Goal: Task Accomplishment & Management: Manage account settings

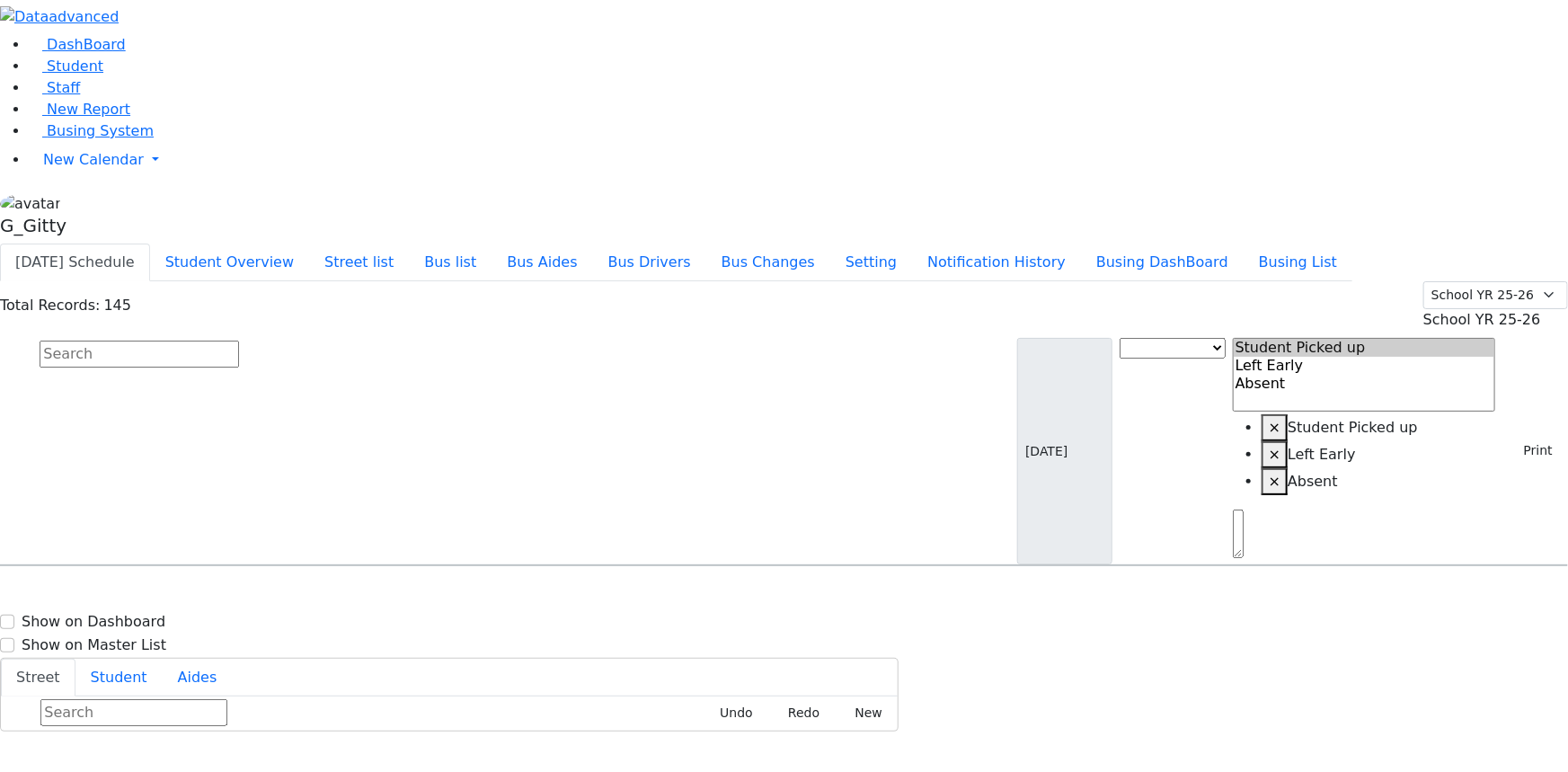
click at [239, 341] on input "text" at bounding box center [139, 354] width 199 height 27
click at [86, 168] on span "New Calendar" at bounding box center [93, 159] width 101 height 17
click at [88, 204] on span "Calendar" at bounding box center [71, 195] width 65 height 17
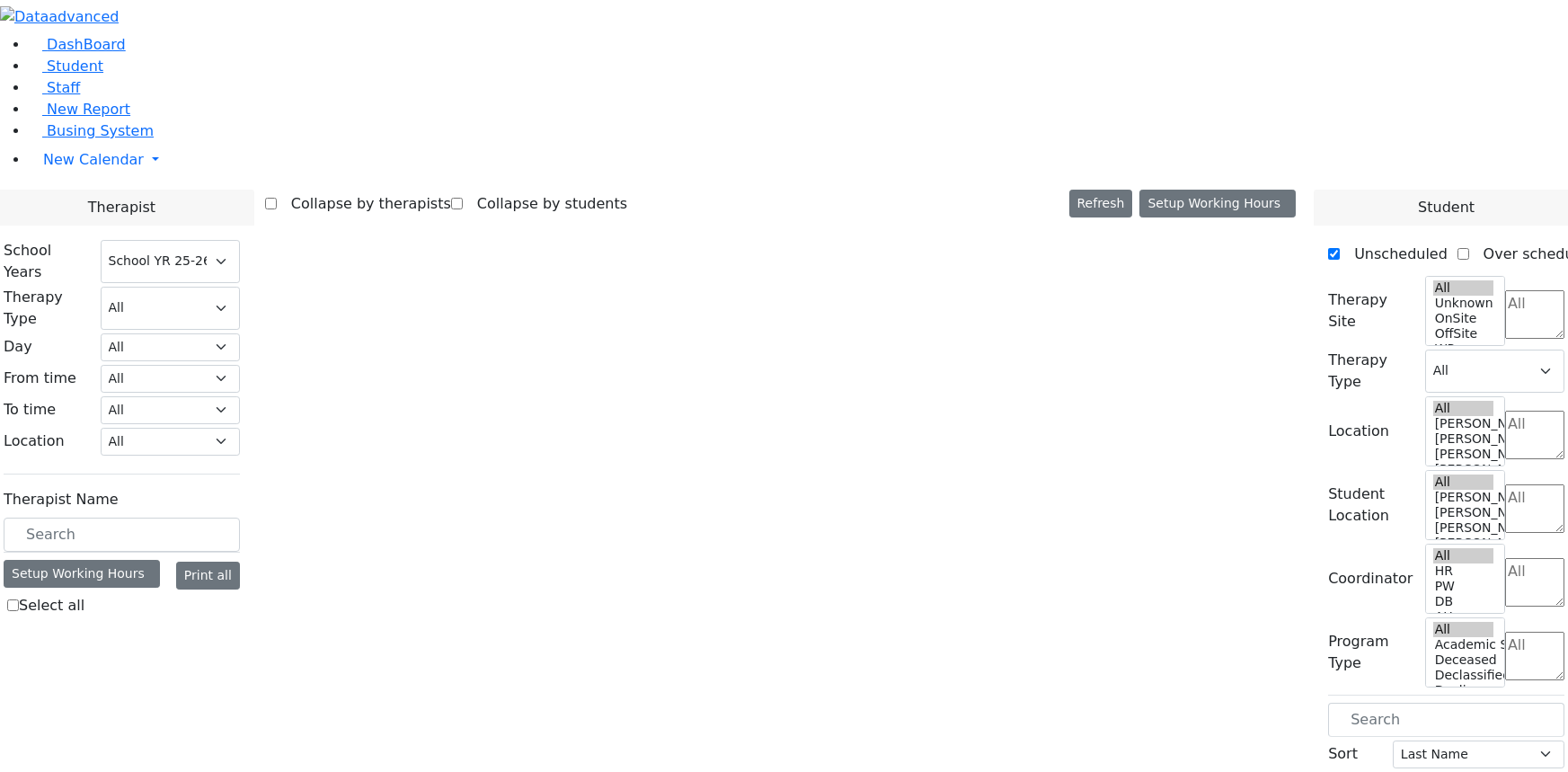
select select "212"
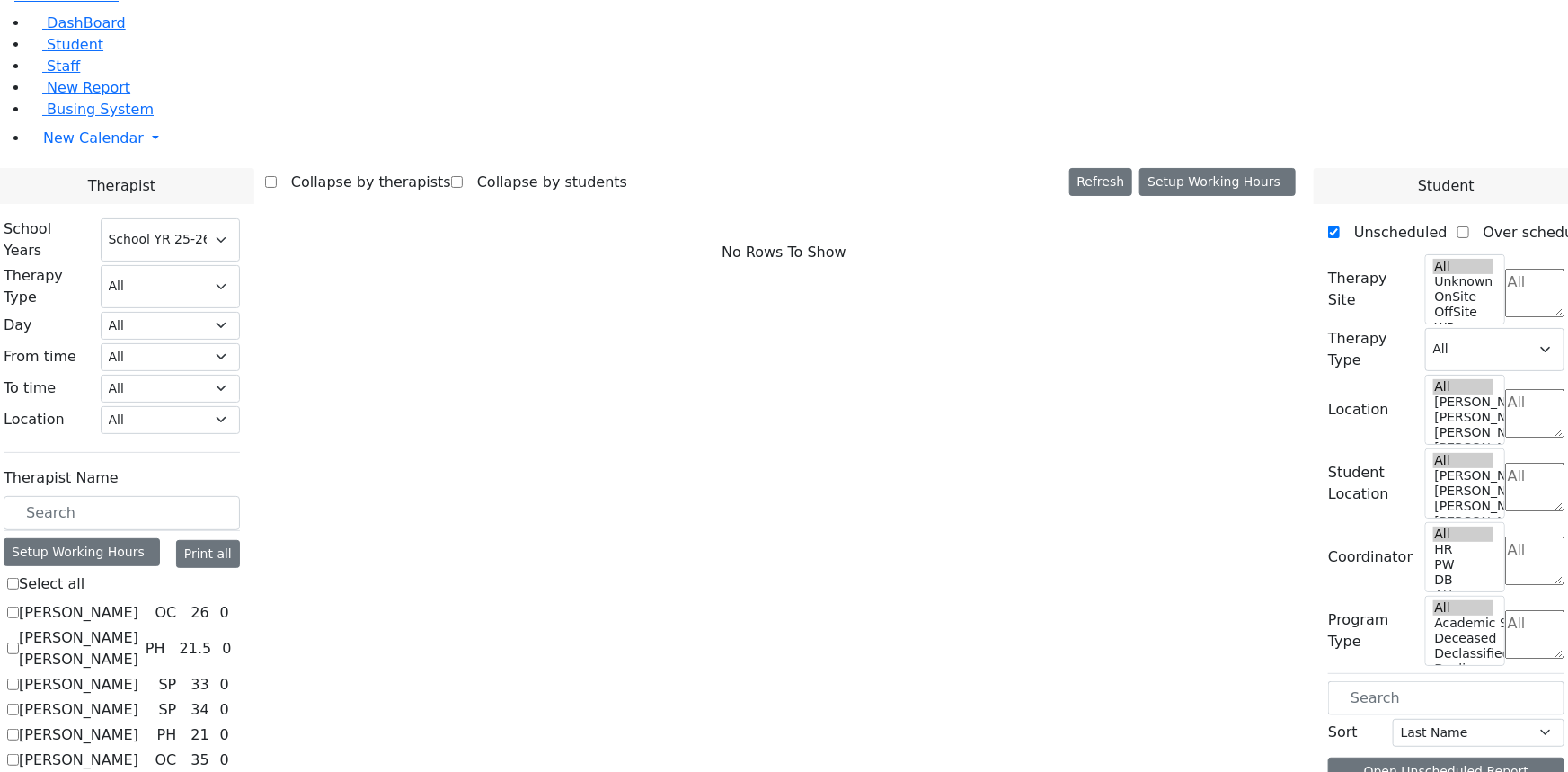
scroll to position [2163, 0]
checkbox input "true"
select select "1"
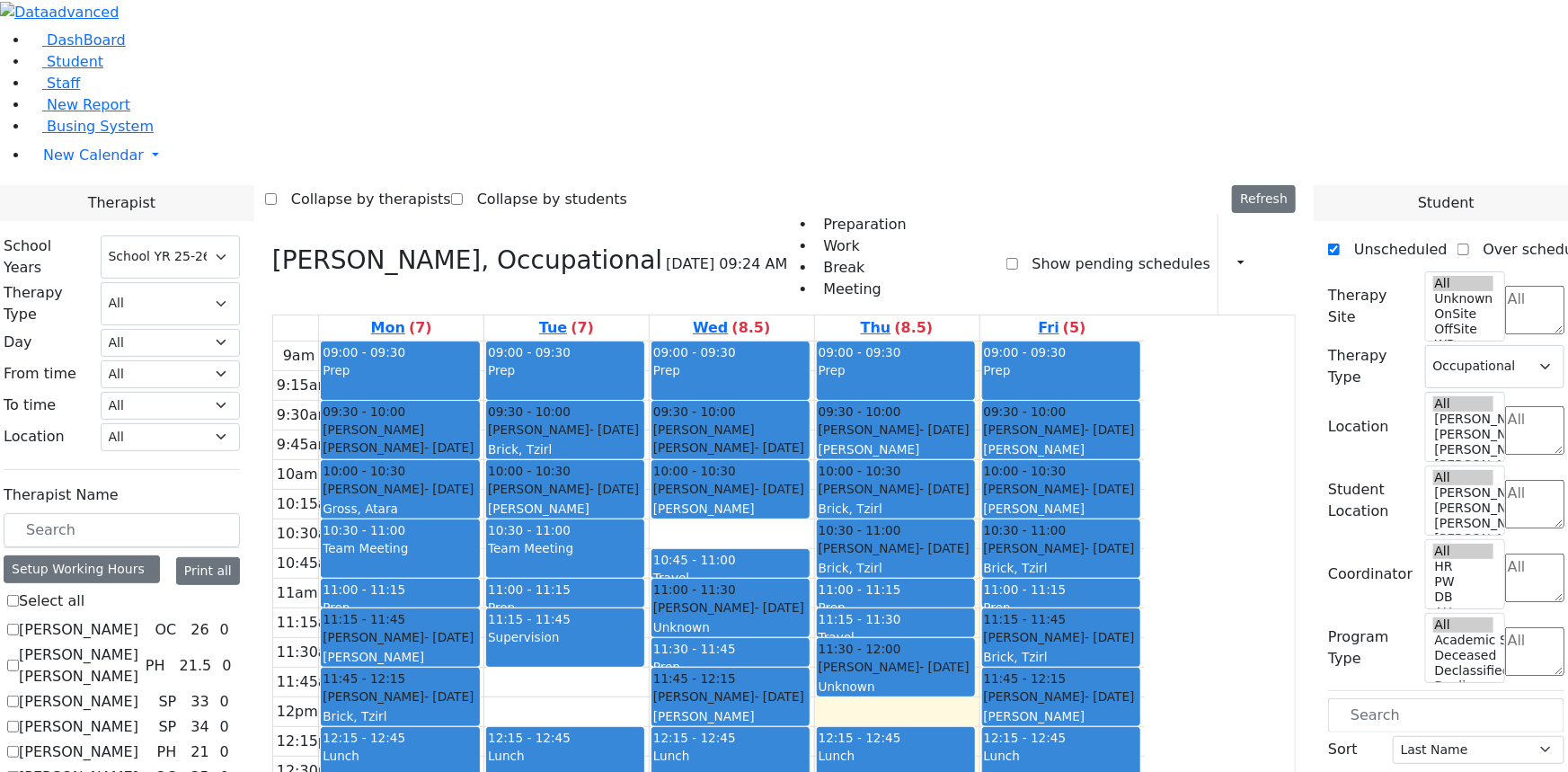
scroll to position [0, 0]
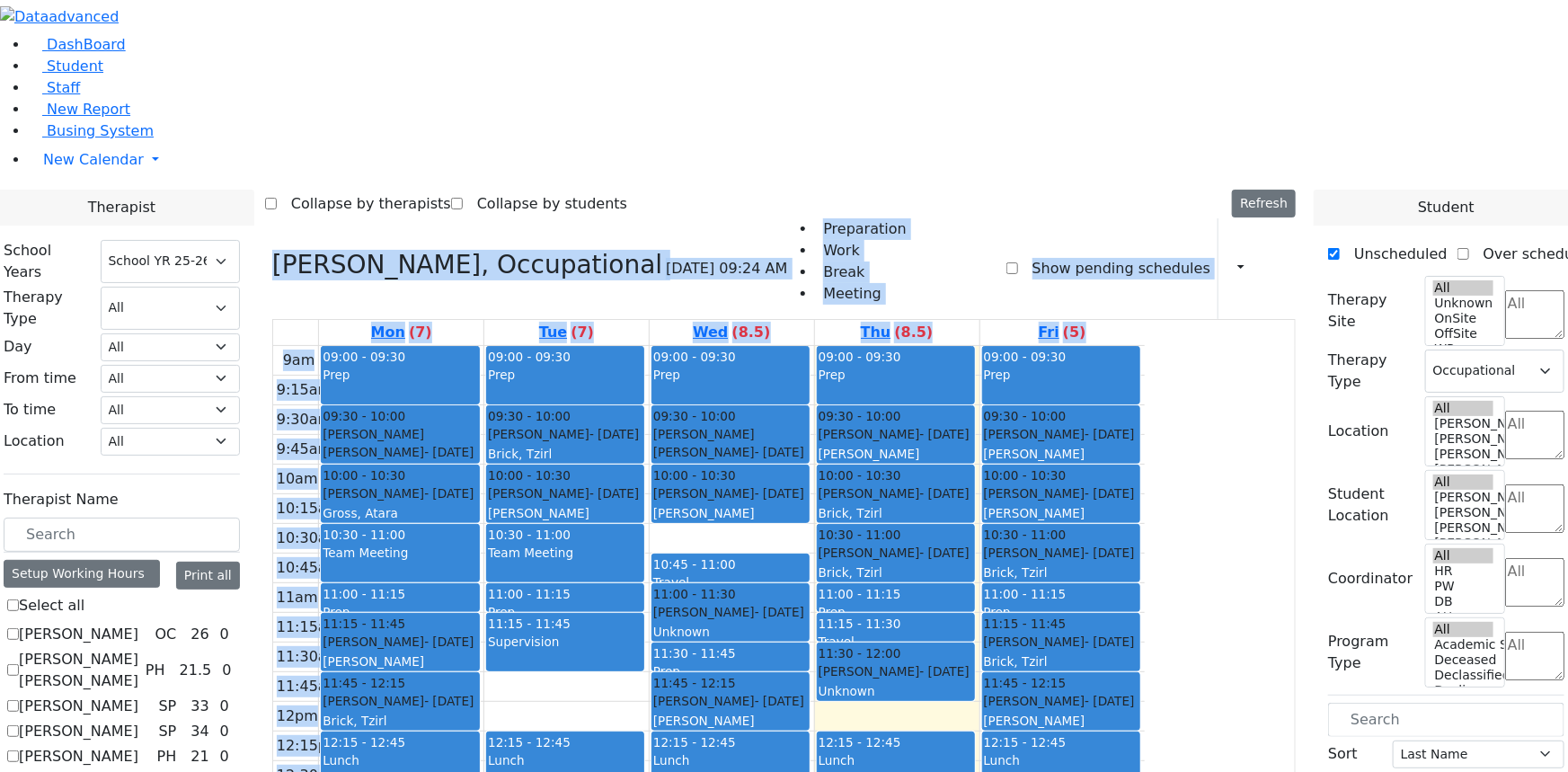
drag, startPoint x: 936, startPoint y: 27, endPoint x: 1192, endPoint y: 630, distance: 655.1
click at [960, 189] on div "Collapse by therapists Collapse by students Refresh Setup Working Hours Print S…" at bounding box center [784, 203] width 1037 height 29
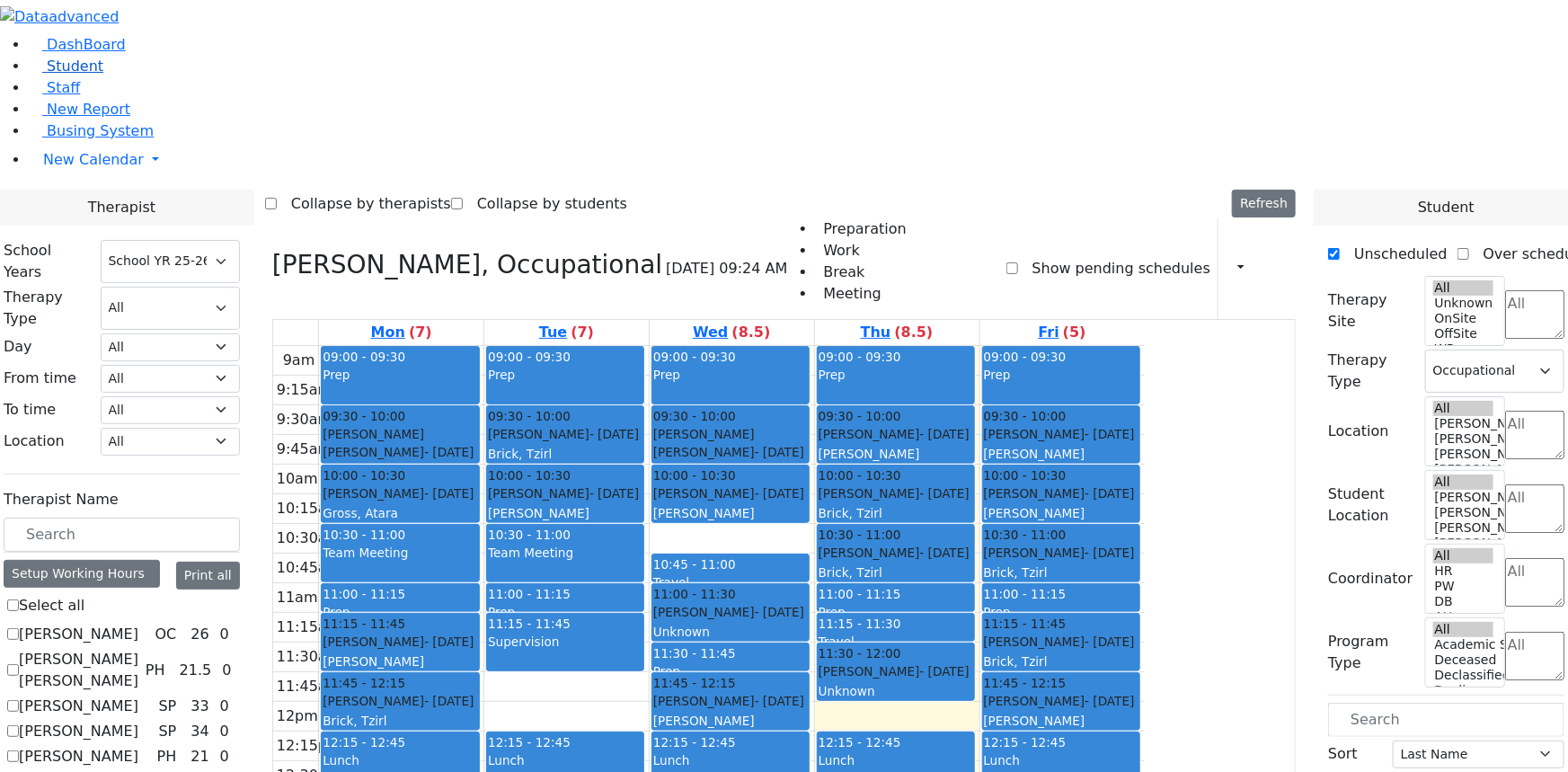
click at [104, 75] on link "Student" at bounding box center [66, 66] width 75 height 17
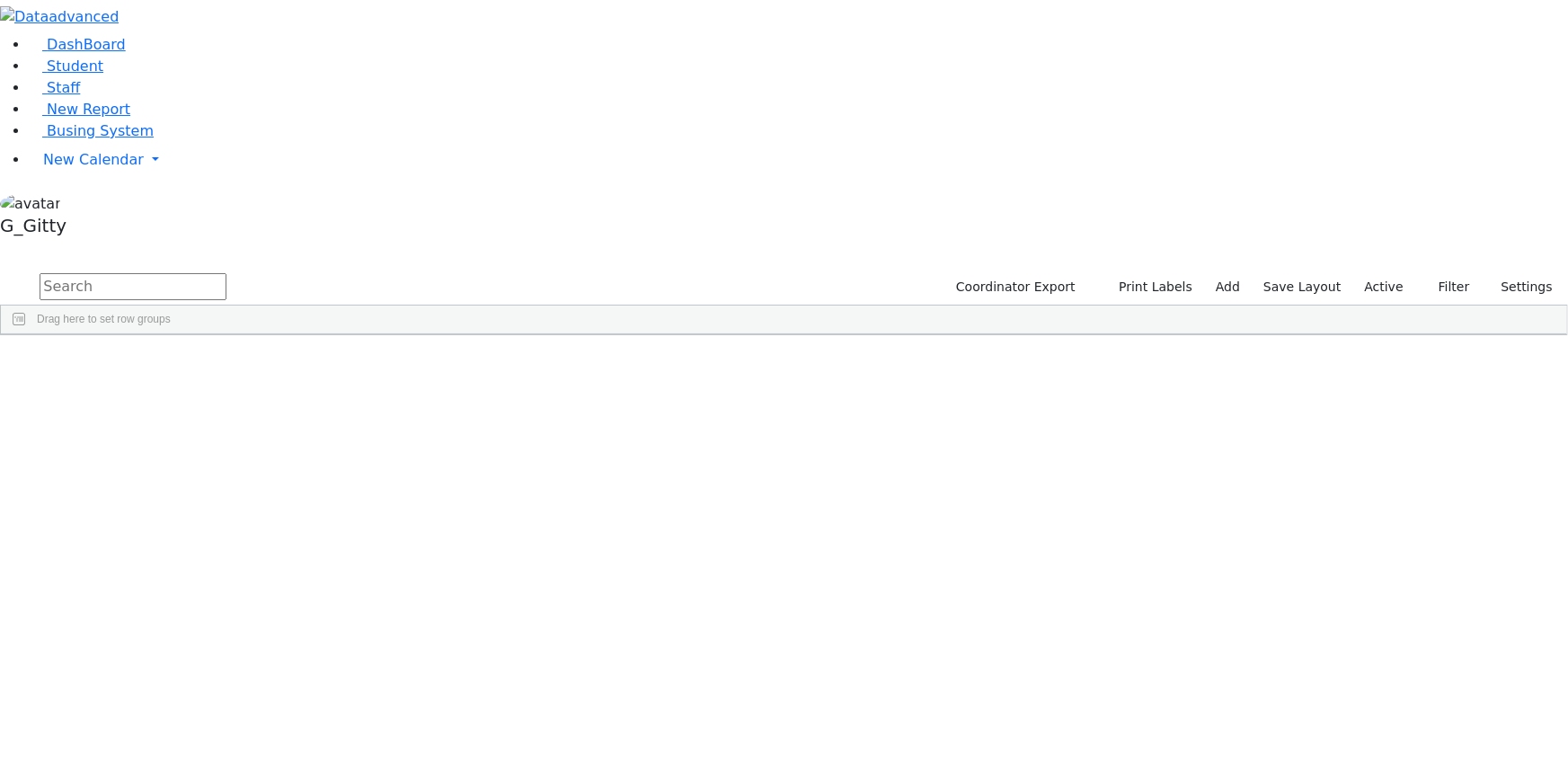
click at [226, 273] on input "text" at bounding box center [133, 286] width 187 height 27
type input "gluck"
click at [227, 364] on div "Gluck" at bounding box center [170, 376] width 114 height 24
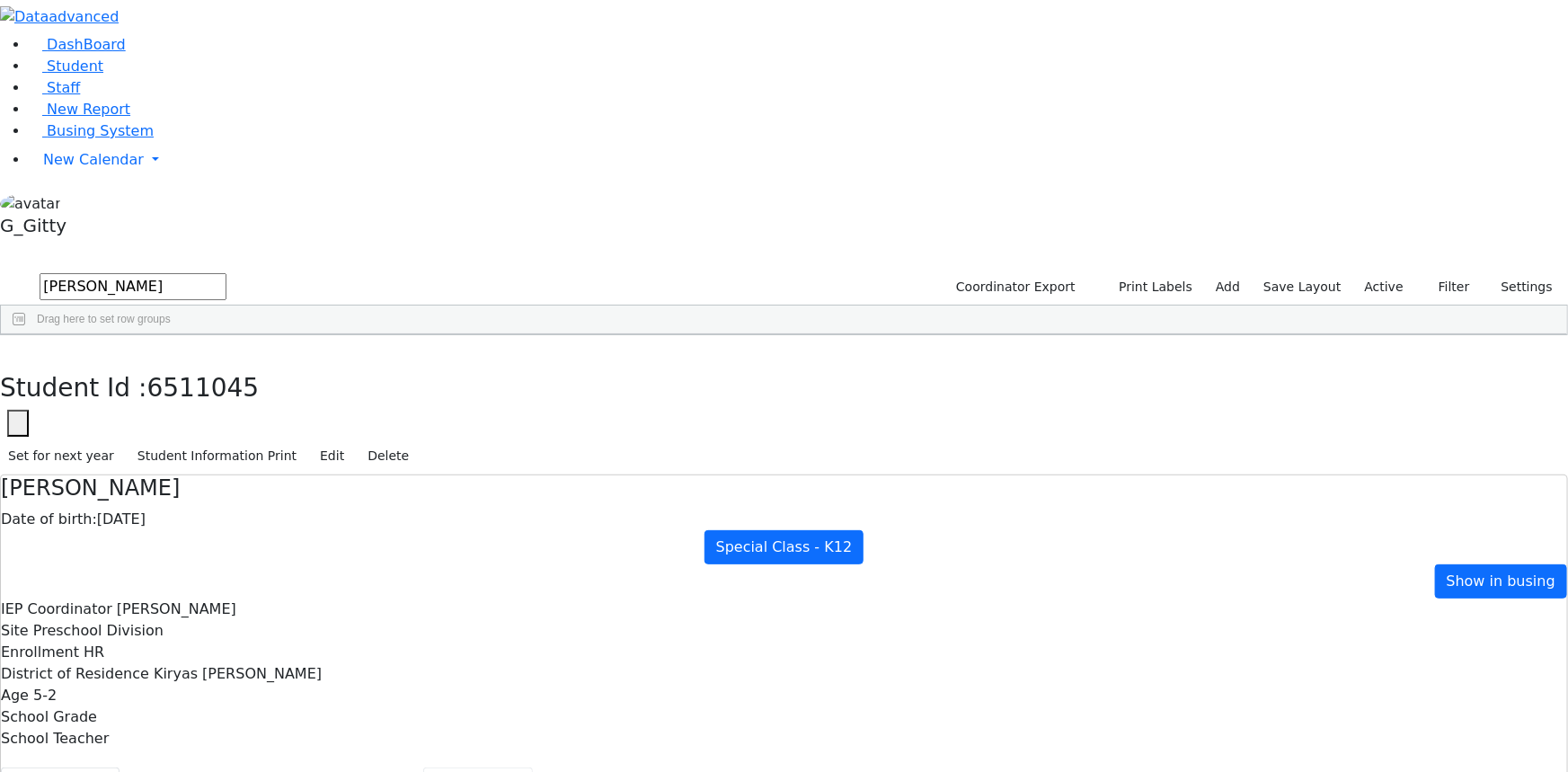
click at [423, 768] on button "Scheduling" at bounding box center [478, 787] width 110 height 38
click at [80, 75] on span "Student" at bounding box center [75, 66] width 57 height 17
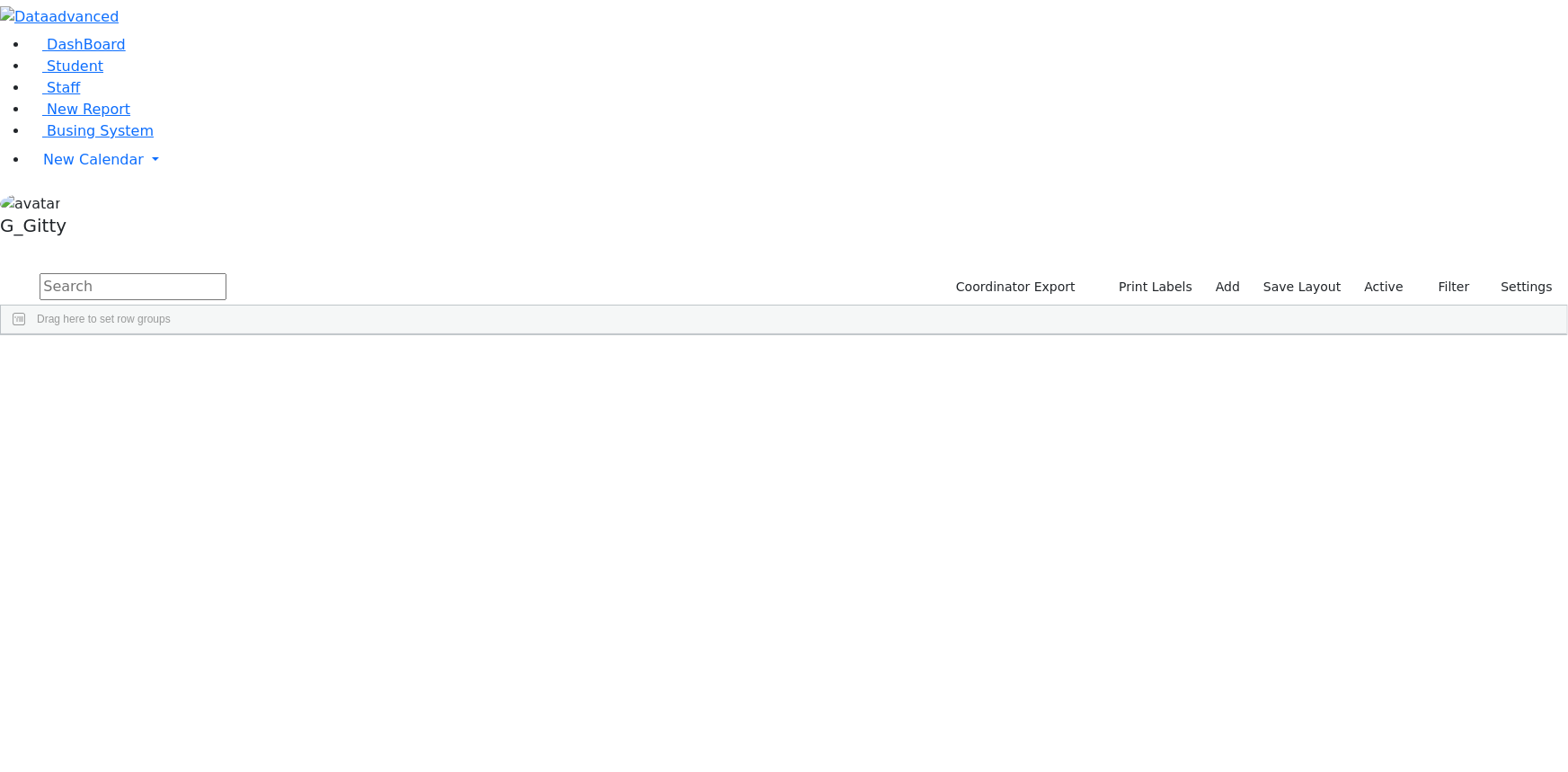
click at [1385, 273] on label "Active" at bounding box center [1384, 287] width 55 height 28
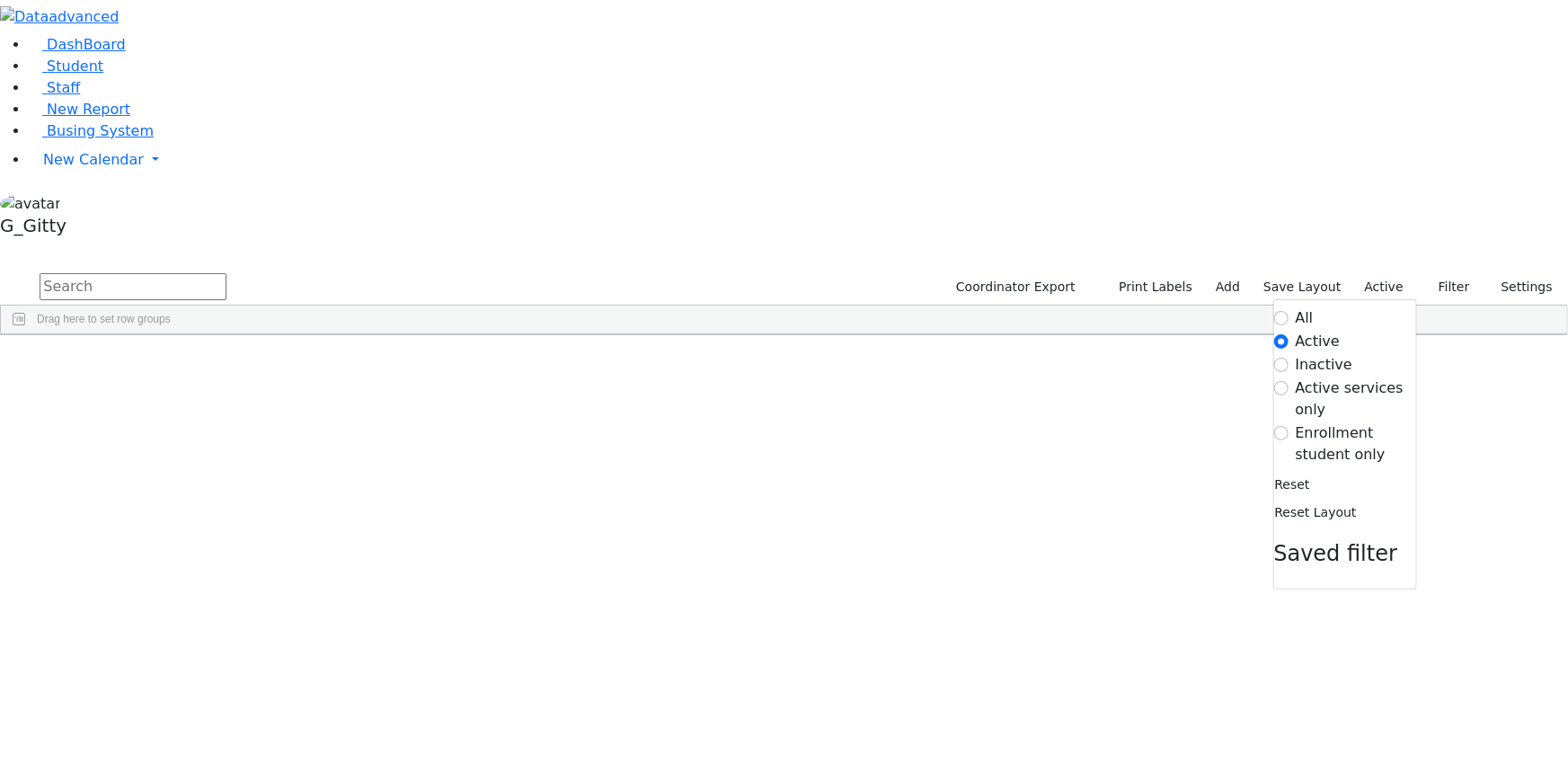
click at [1348, 422] on label "Enrollment student only" at bounding box center [1355, 443] width 120 height 43
click at [1288, 426] on input "Enrollment student only" at bounding box center [1281, 433] width 14 height 14
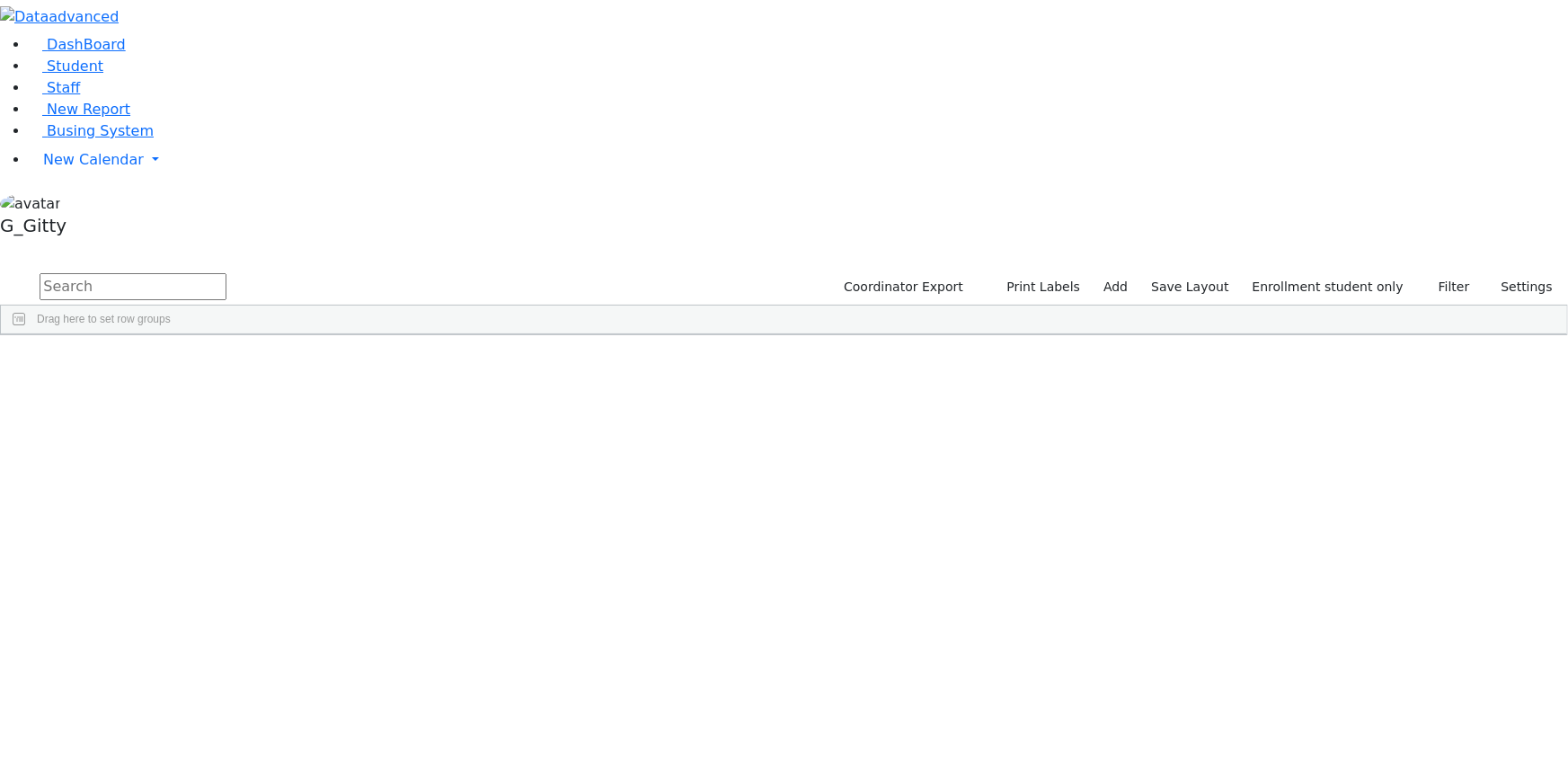
scroll to position [327, 0]
click at [227, 620] on div "Herskovic" at bounding box center [170, 632] width 114 height 24
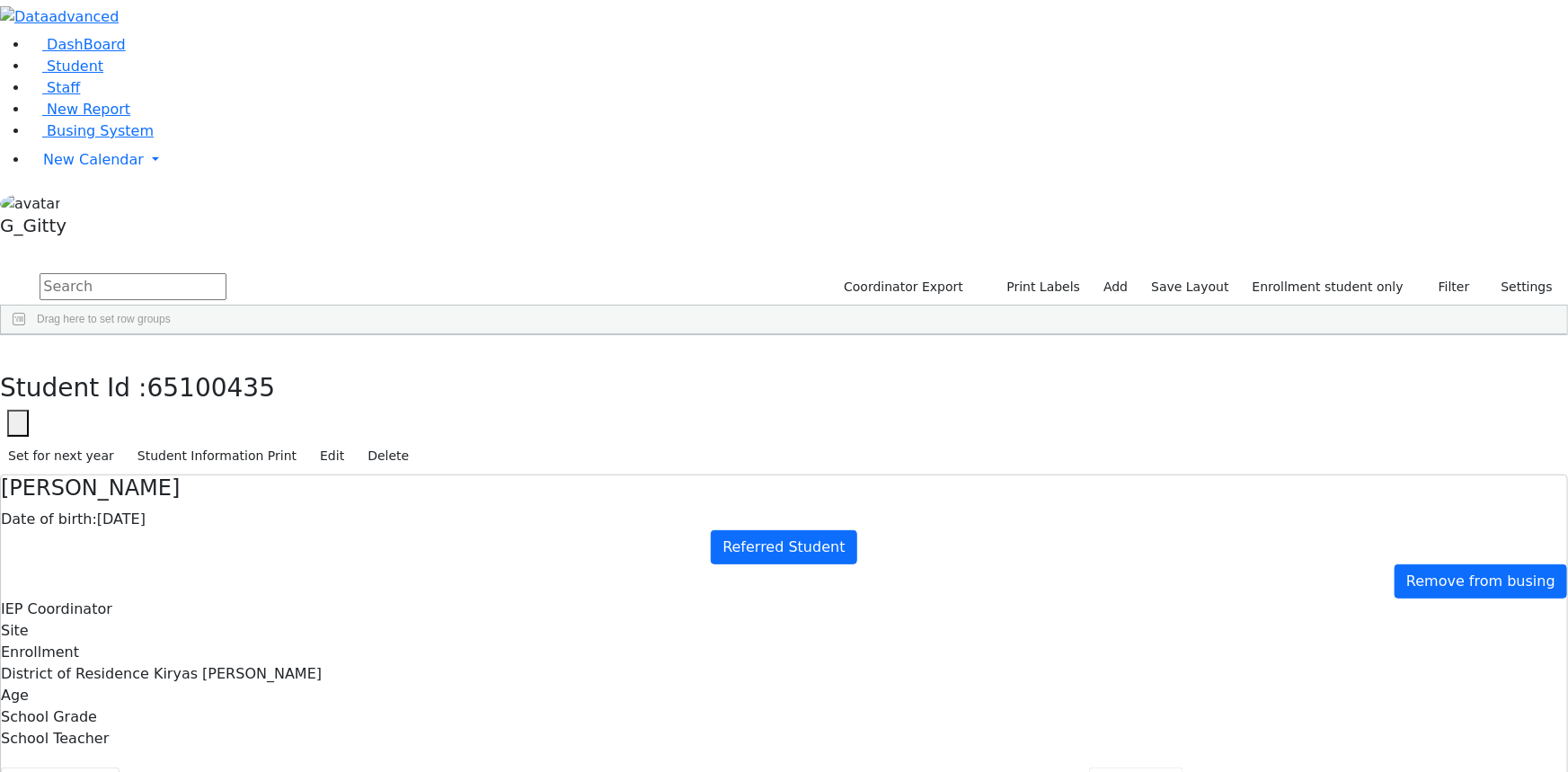
click at [1089, 768] on button "Referrals" at bounding box center [1136, 787] width 95 height 38
drag, startPoint x: 971, startPoint y: 379, endPoint x: 936, endPoint y: 342, distance: 50.9
drag, startPoint x: 787, startPoint y: 346, endPoint x: 926, endPoint y: 391, distance: 146.1
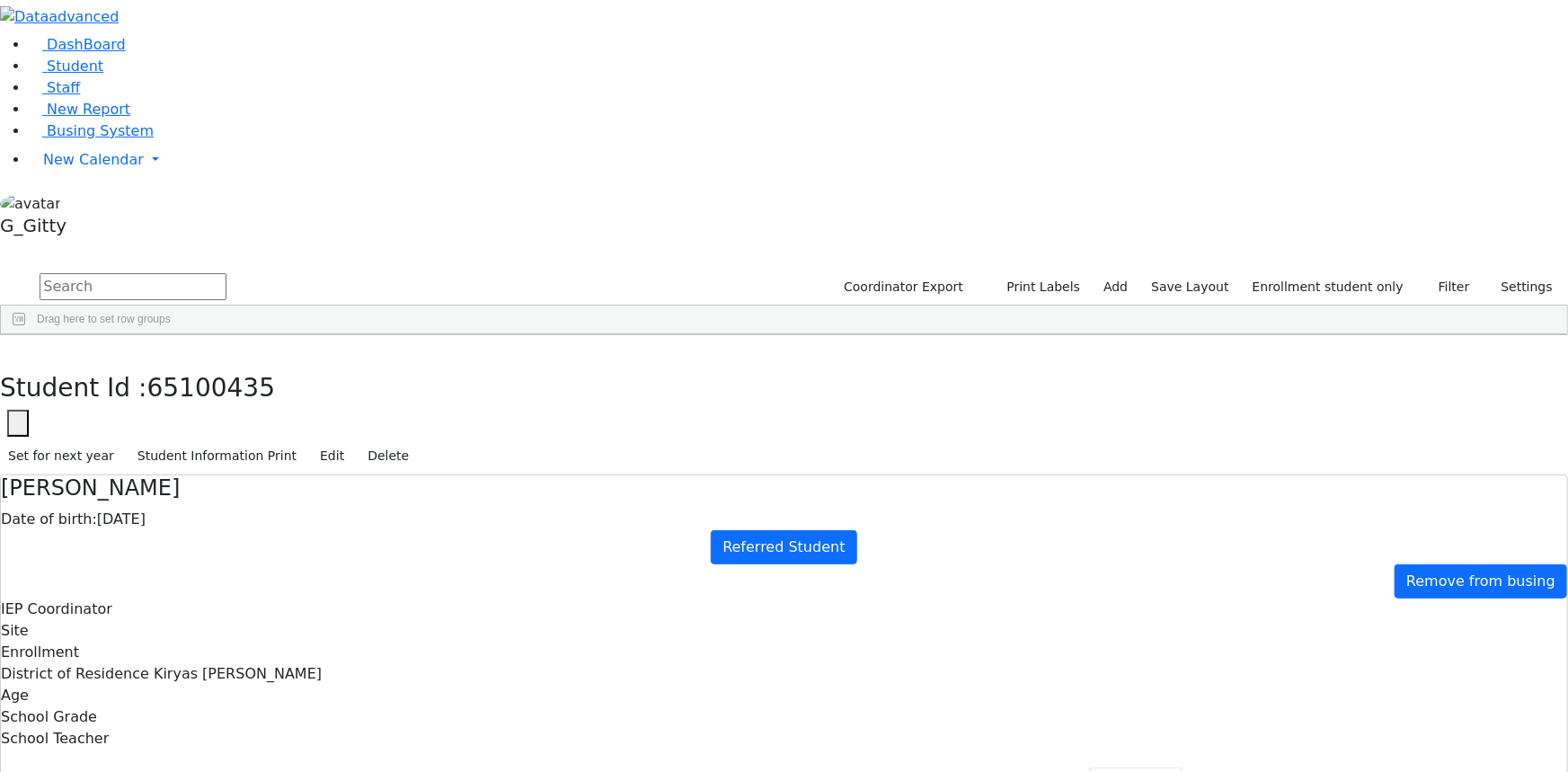
drag, startPoint x: 880, startPoint y: 408, endPoint x: 880, endPoint y: 396, distance: 12.0
drag, startPoint x: 920, startPoint y: 369, endPoint x: 853, endPoint y: 362, distance: 67.4
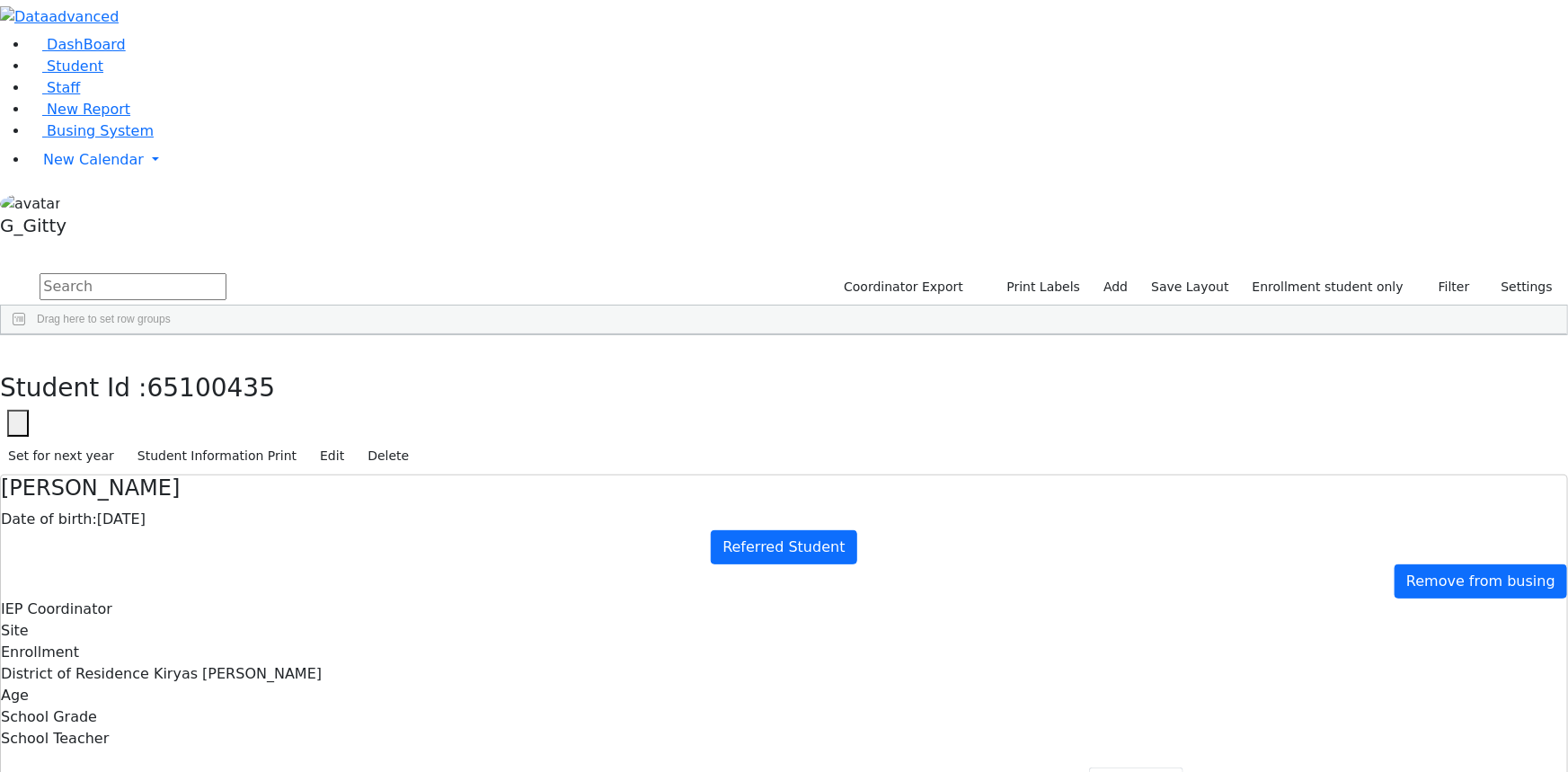
click at [26, 336] on button "button" at bounding box center [13, 355] width 26 height 38
click at [227, 643] on div "Herskovic" at bounding box center [170, 655] width 114 height 24
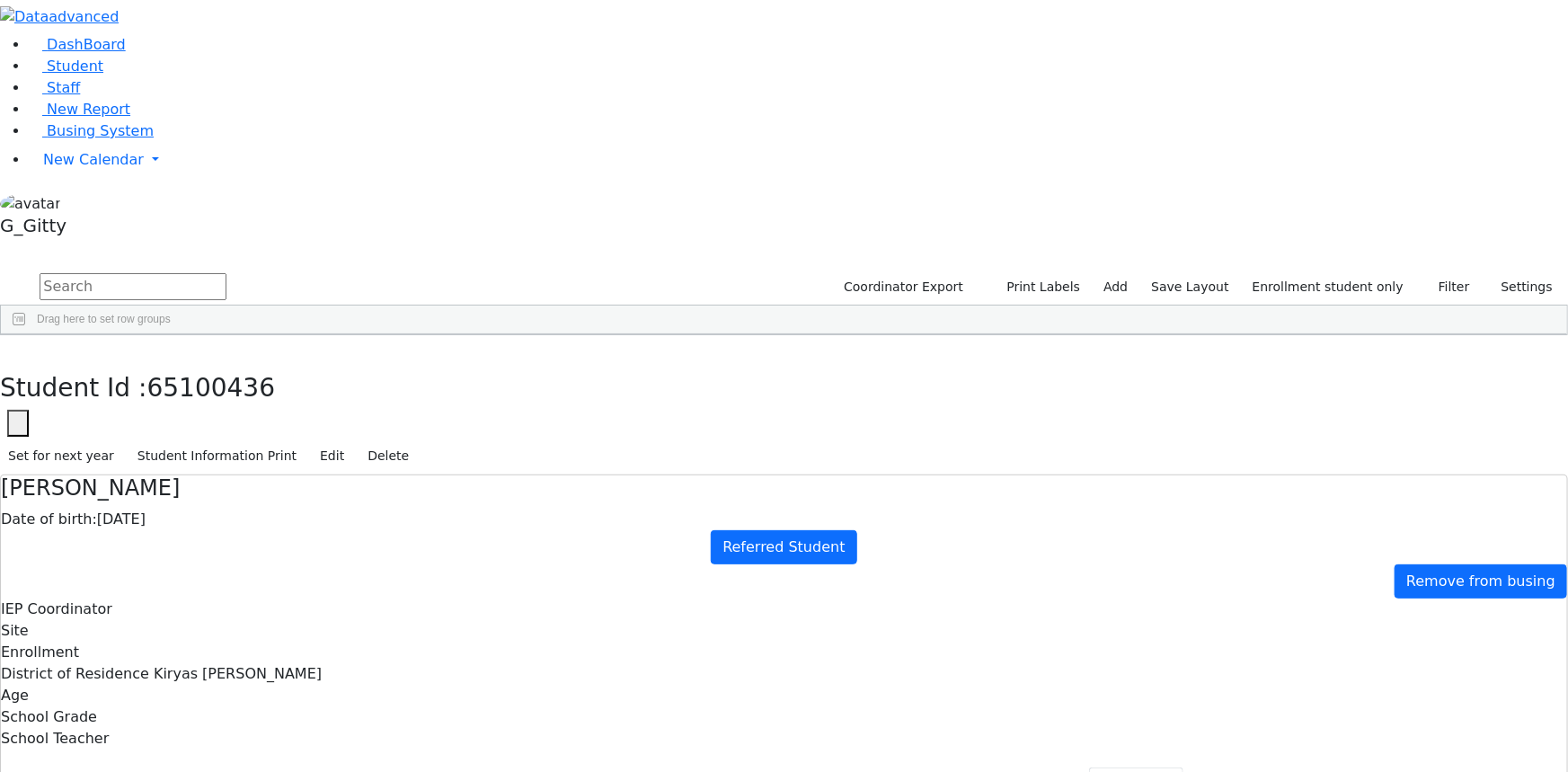
drag, startPoint x: 810, startPoint y: 338, endPoint x: 931, endPoint y: 389, distance: 131.3
drag, startPoint x: 799, startPoint y: 347, endPoint x: 925, endPoint y: 386, distance: 131.9
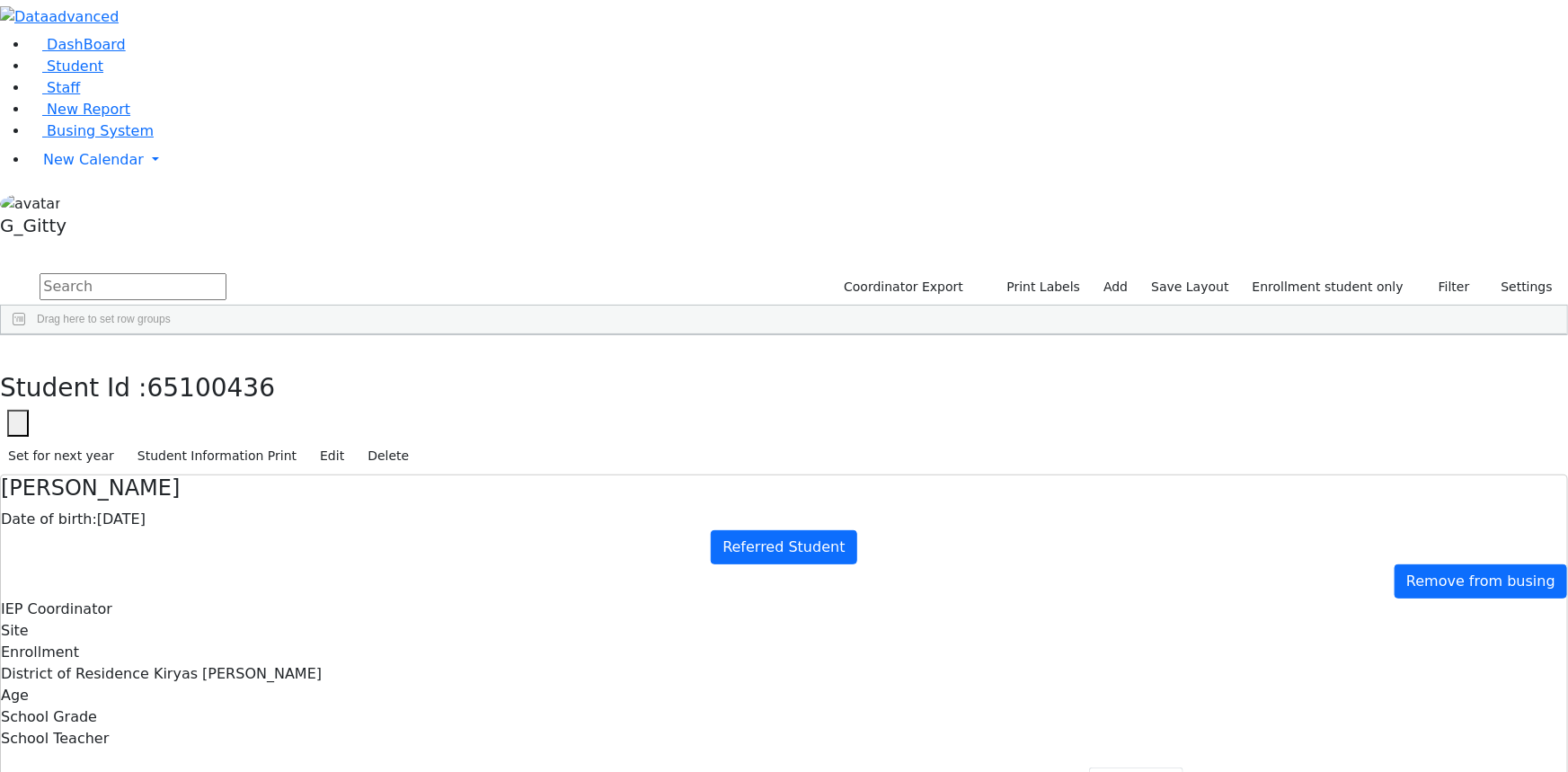
drag, startPoint x: 897, startPoint y: 362, endPoint x: 962, endPoint y: 371, distance: 65.6
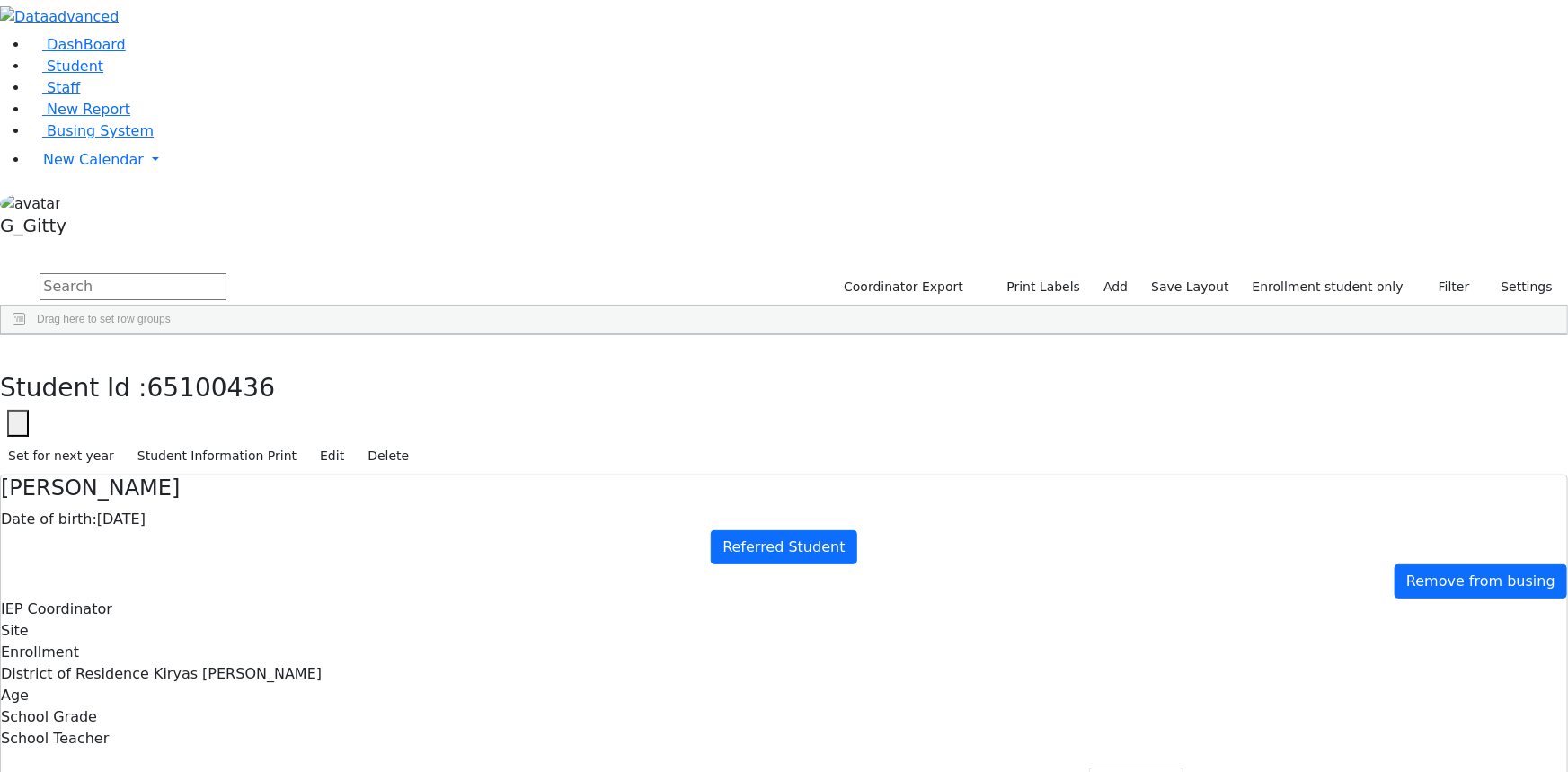
click at [119, 768] on button "Student info" at bounding box center [60, 787] width 118 height 38
drag, startPoint x: 530, startPoint y: 209, endPoint x: 721, endPoint y: 487, distance: 337.3
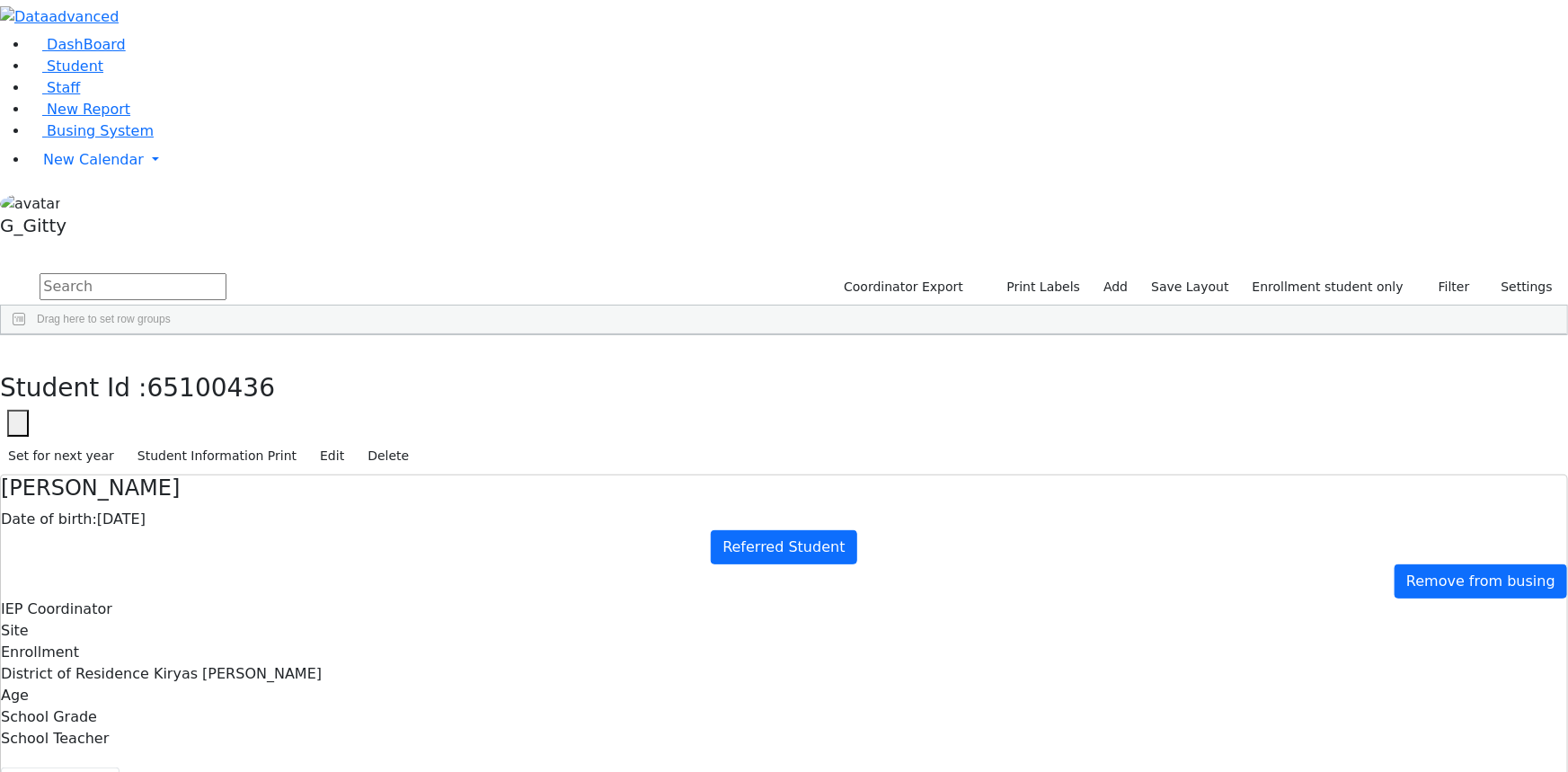
drag, startPoint x: 633, startPoint y: 683, endPoint x: 565, endPoint y: 676, distance: 68.4
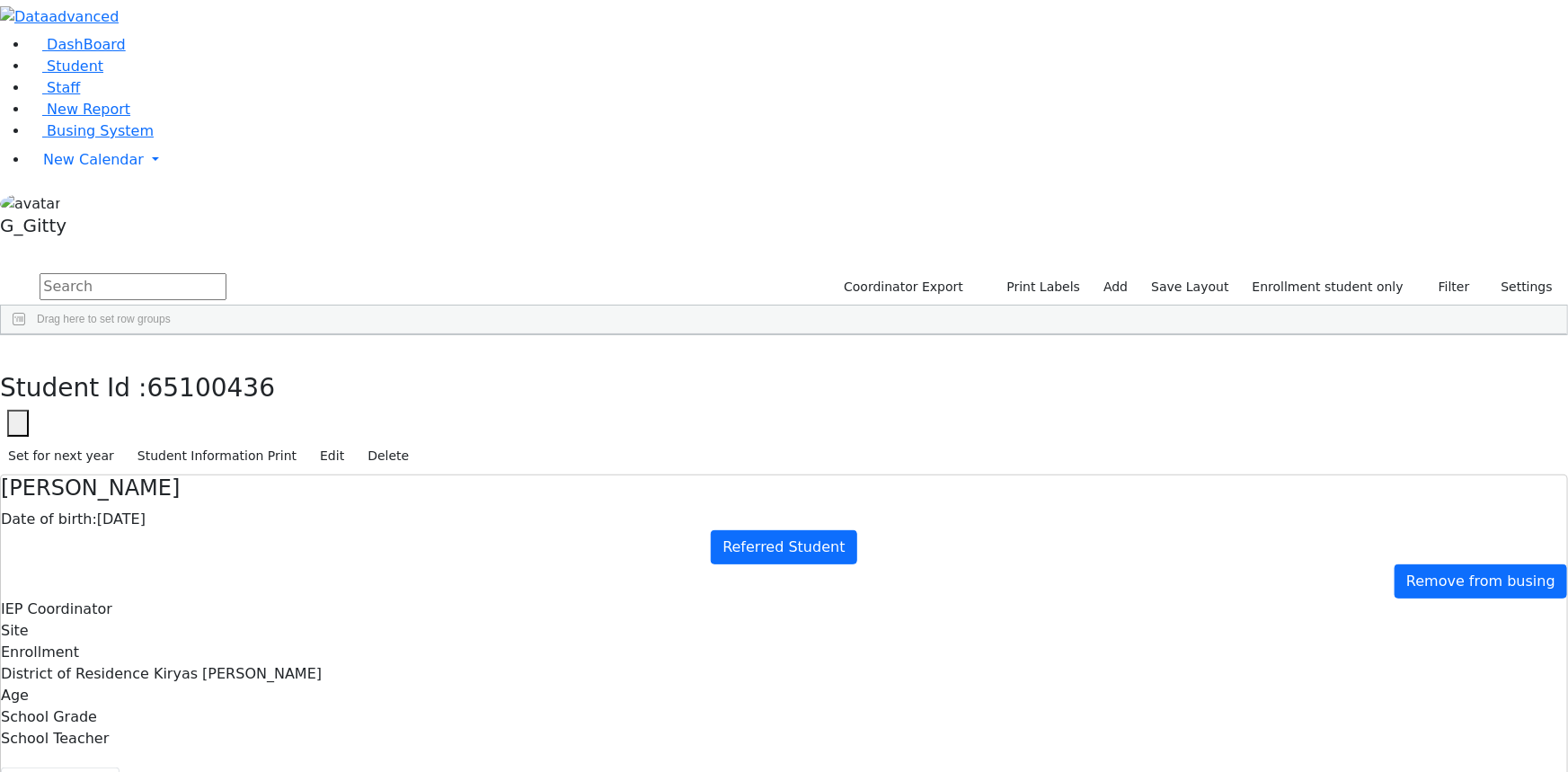
drag, startPoint x: 512, startPoint y: 625, endPoint x: 920, endPoint y: 719, distance: 418.7
drag, startPoint x: 497, startPoint y: 557, endPoint x: 963, endPoint y: 750, distance: 504.4
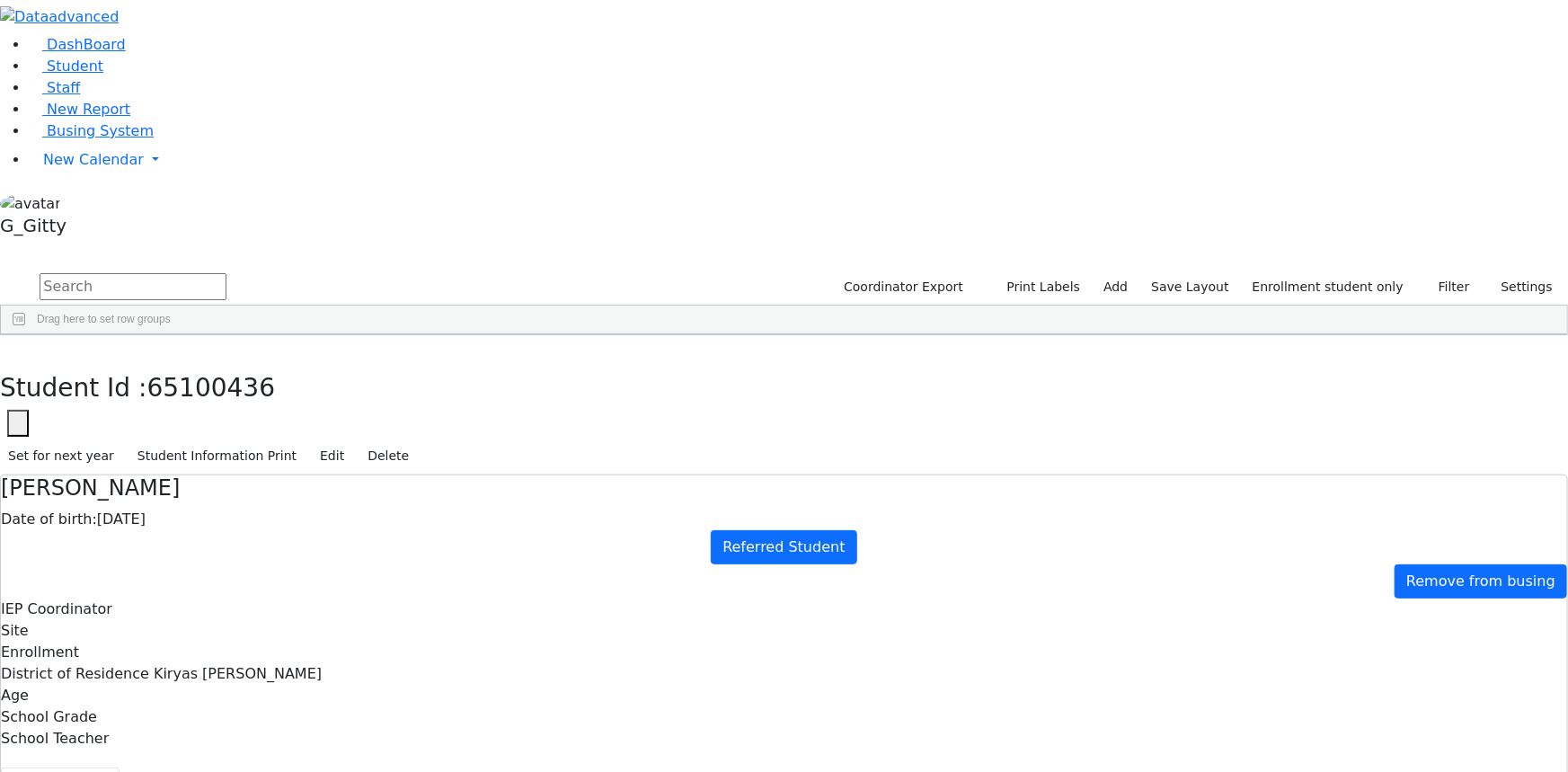
drag, startPoint x: 623, startPoint y: 641, endPoint x: 880, endPoint y: 706, distance: 265.1
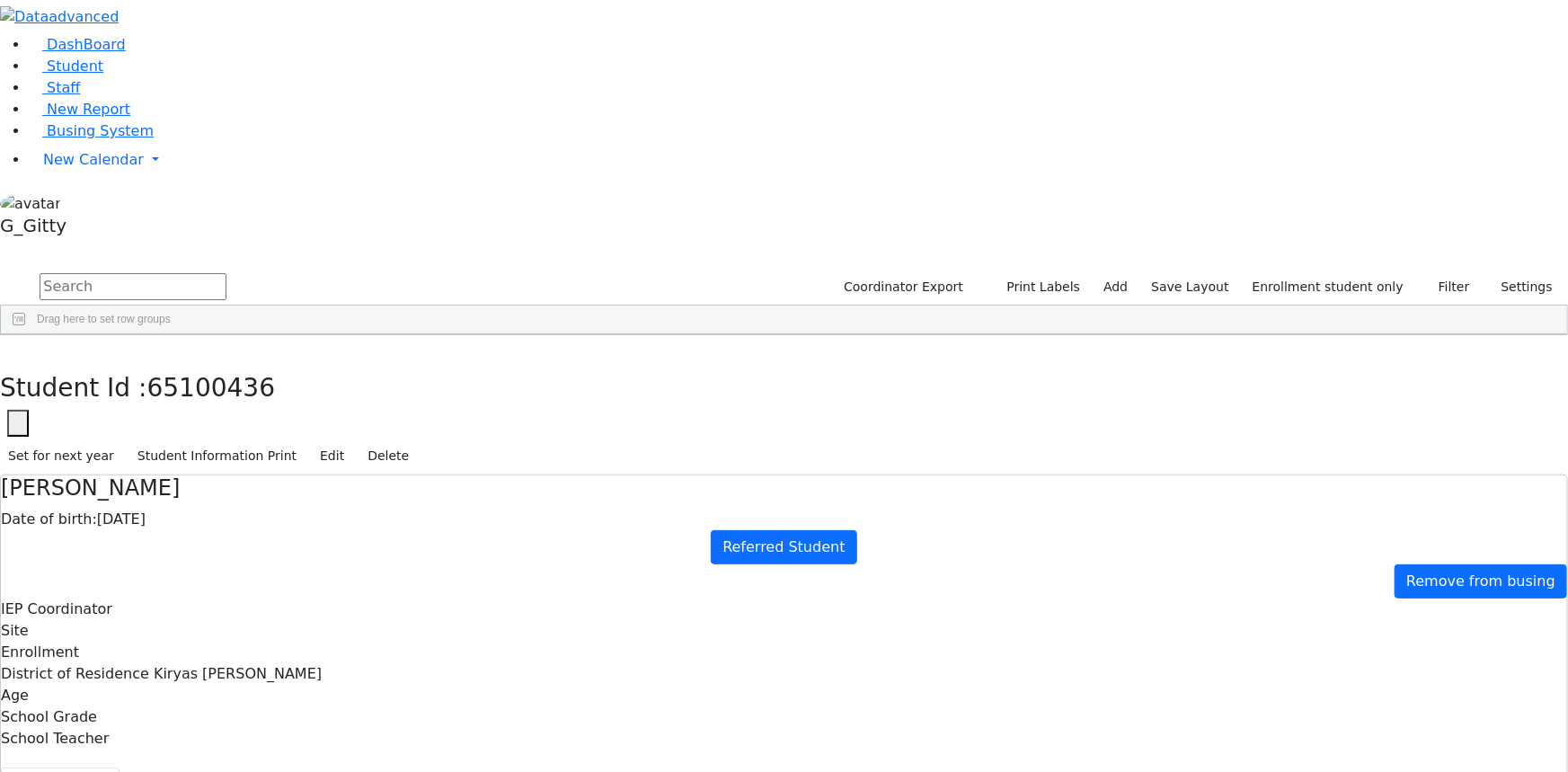
click at [22, 420] on icon "button" at bounding box center [17, 423] width 7 height 7
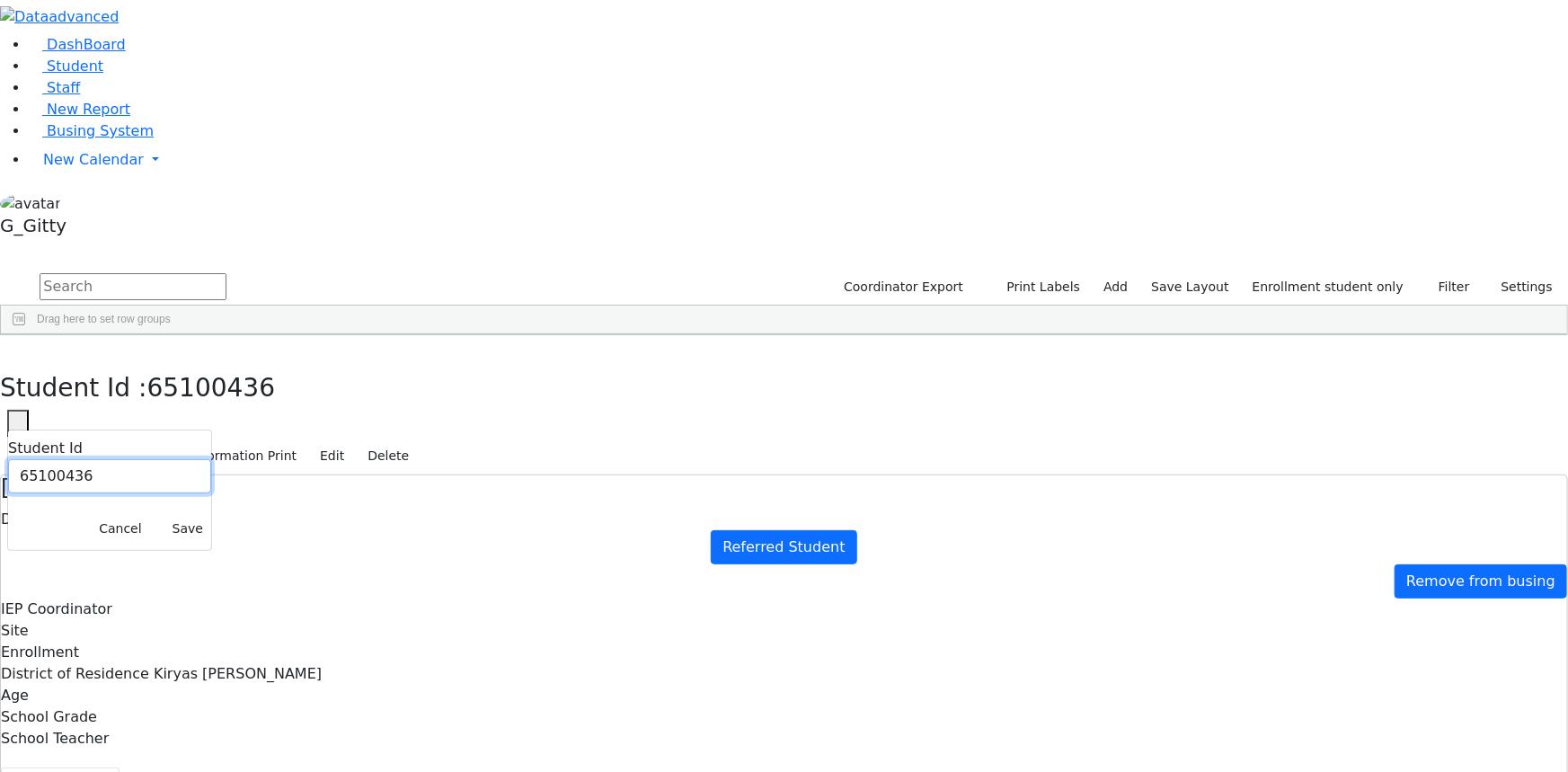
drag, startPoint x: 514, startPoint y: 105, endPoint x: 444, endPoint y: 104, distance: 70.0
click at [211, 459] on input "65100436" at bounding box center [110, 476] width 203 height 34
paste input "138"
type input "6511386"
click at [211, 515] on button "Save" at bounding box center [187, 529] width 47 height 28
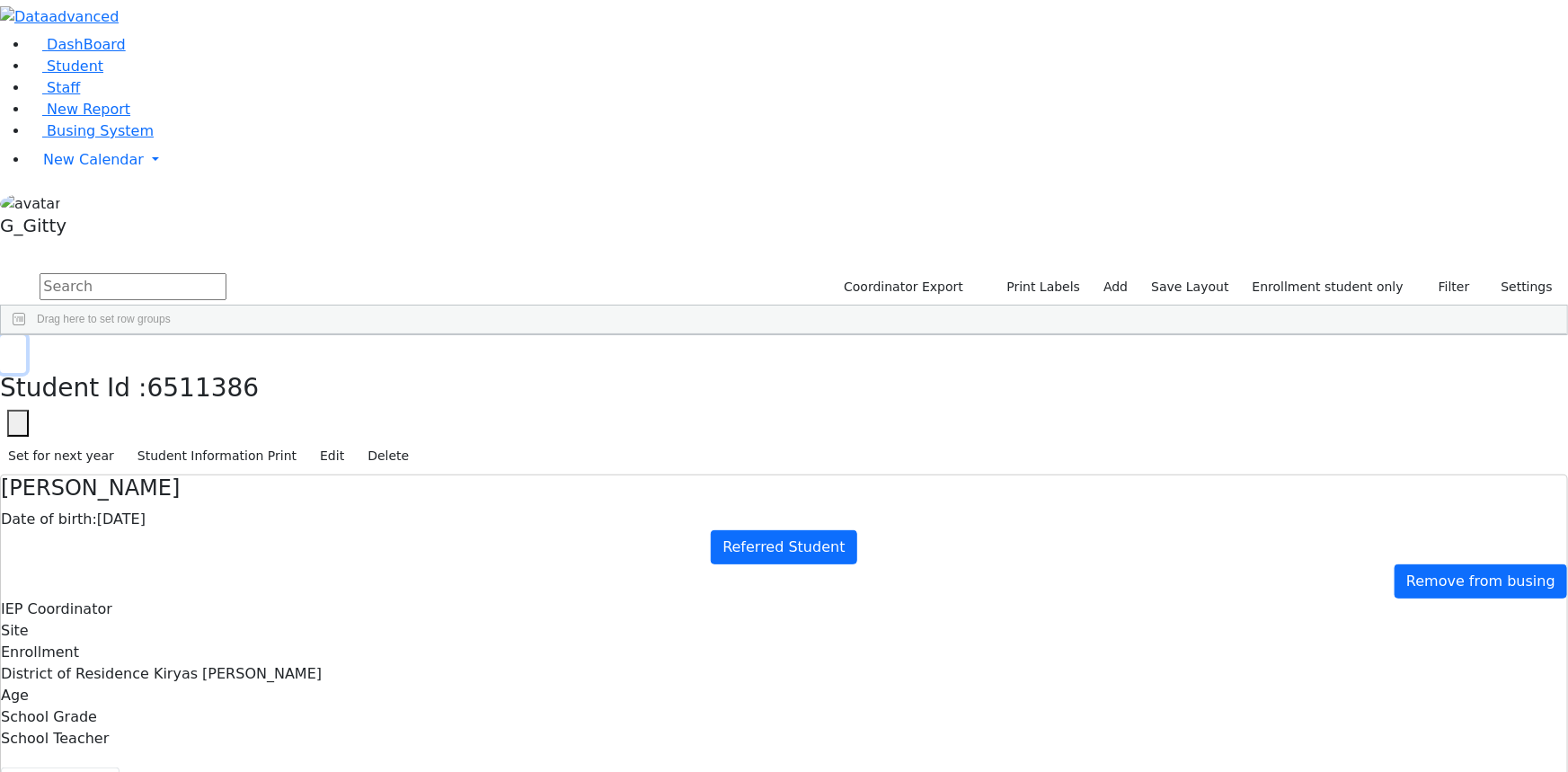
click at [26, 336] on button "button" at bounding box center [13, 355] width 26 height 38
click at [227, 538] on div "Herskovic" at bounding box center [170, 550] width 114 height 24
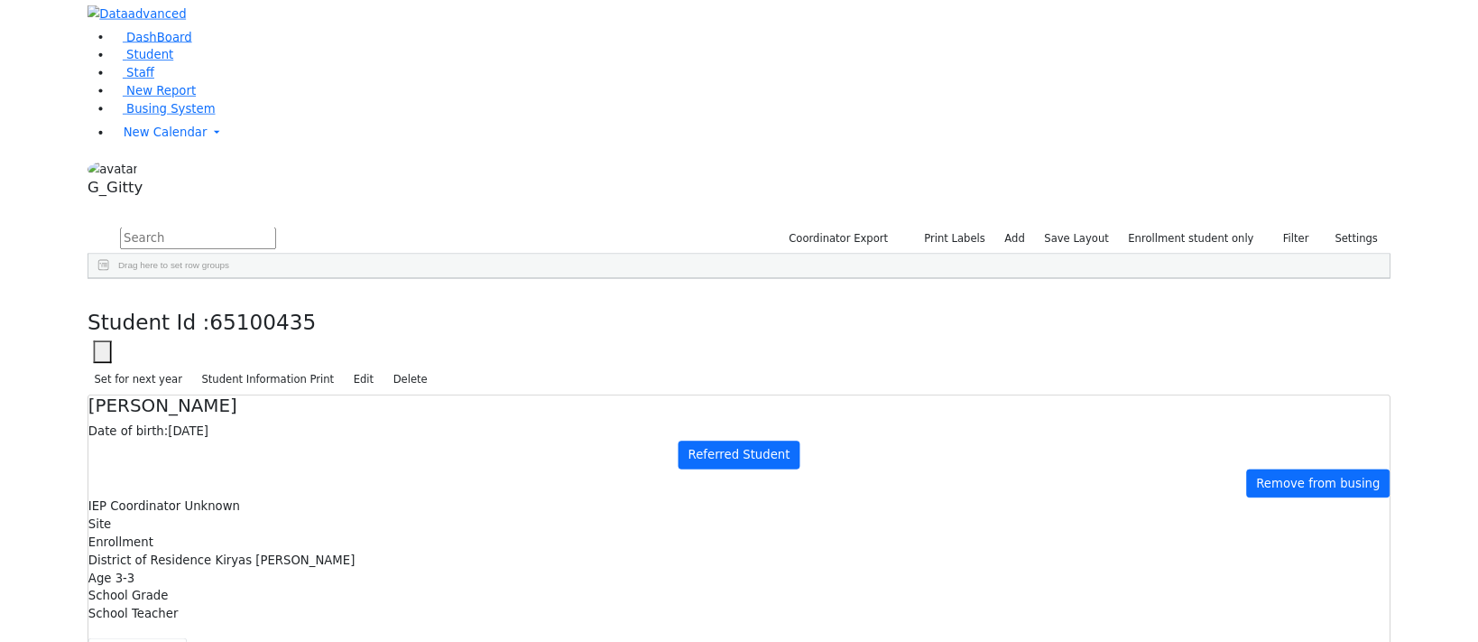
scroll to position [0, 0]
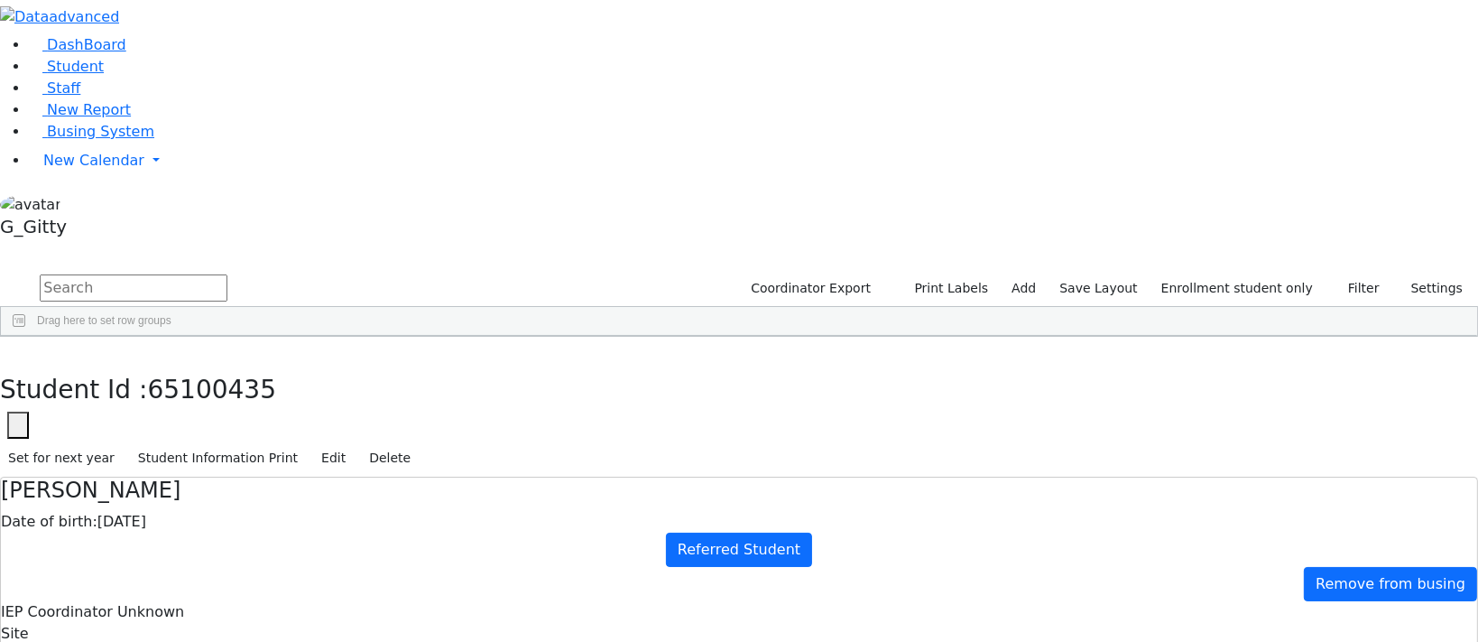
click at [29, 411] on button "button" at bounding box center [18, 424] width 22 height 27
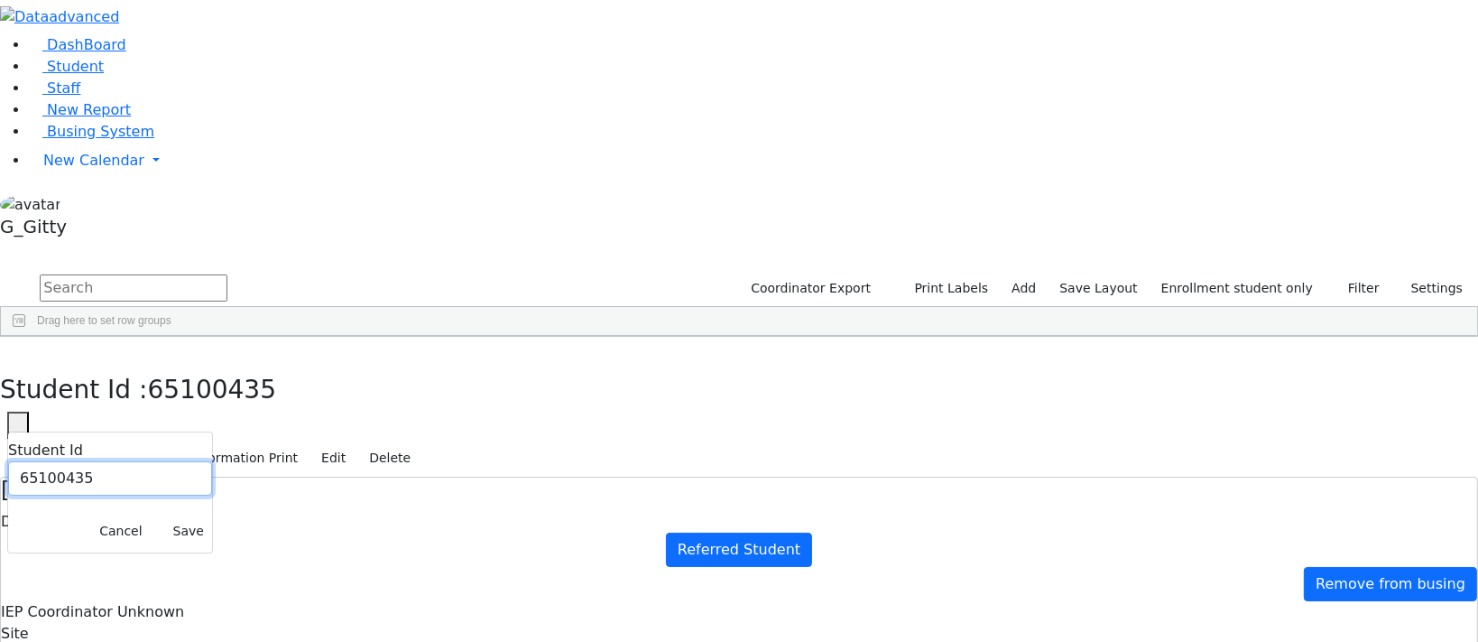
drag, startPoint x: 513, startPoint y: 94, endPoint x: 430, endPoint y: 97, distance: 83.1
click at [212, 461] on input "65100435" at bounding box center [110, 478] width 204 height 34
paste input "1387"
type input "6511387"
click at [212, 517] on button "Save" at bounding box center [188, 531] width 47 height 28
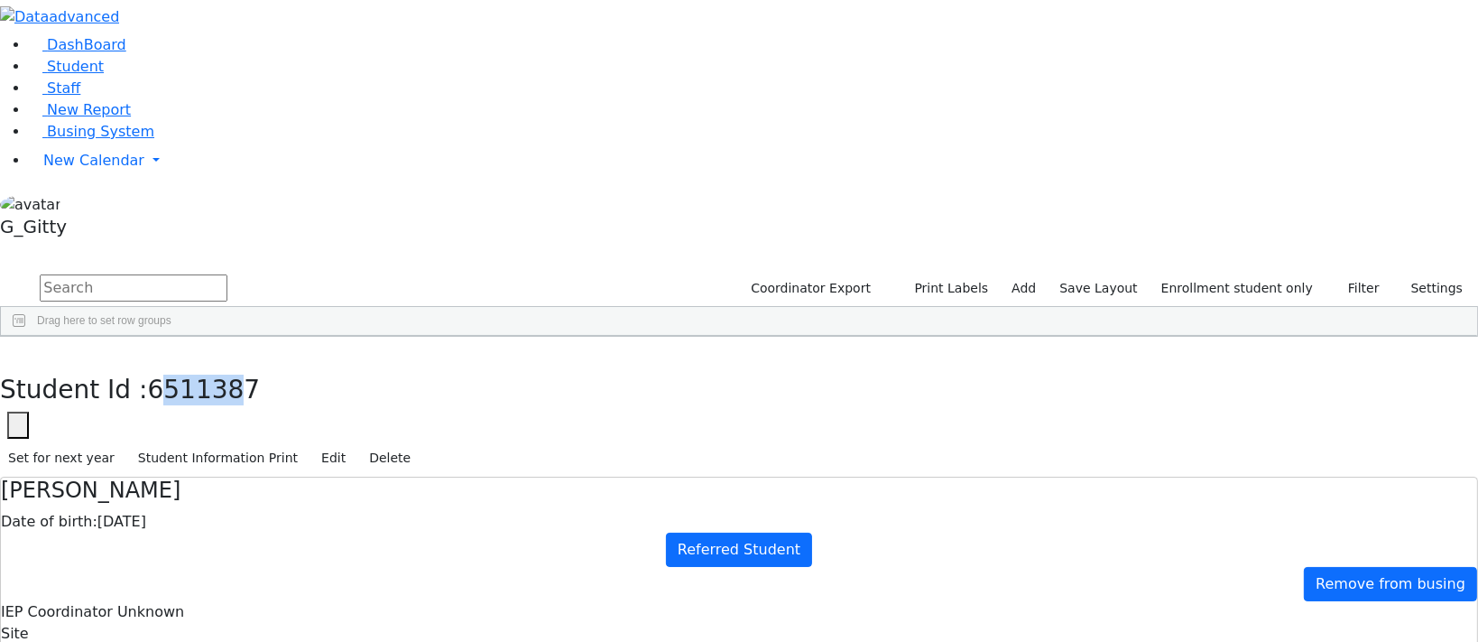
drag, startPoint x: 474, startPoint y: 31, endPoint x: 463, endPoint y: 29, distance: 11.0
click at [261, 374] on span "6511387" at bounding box center [204, 389] width 113 height 30
drag, startPoint x: 476, startPoint y: 34, endPoint x: 446, endPoint y: 28, distance: 31.3
click at [261, 374] on span "6511387" at bounding box center [204, 389] width 113 height 30
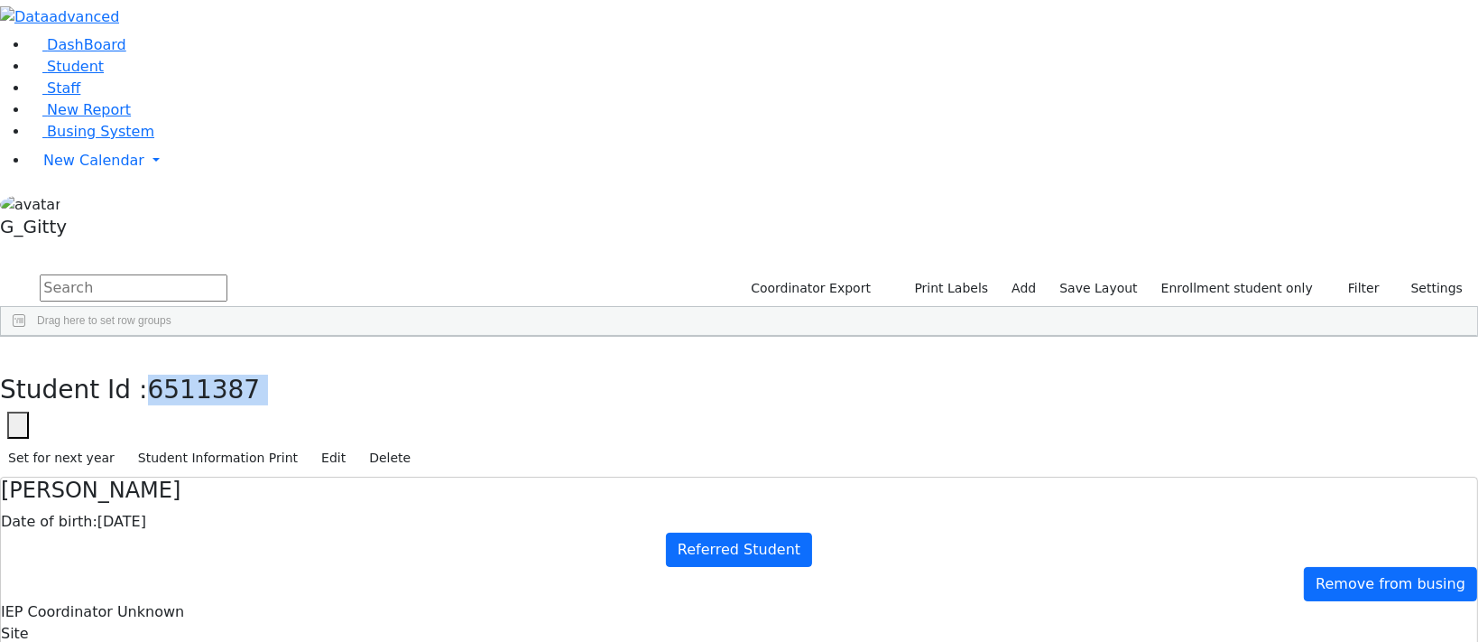
copy div "6511387 Student Id Cancel Save Set for next year Student Information Print Edit…"
click at [740, 477] on div "Shaya Herskovic Date of birth: 06/16/2022 Referred Student Remove from busing I…" at bounding box center [739, 614] width 1476 height 275
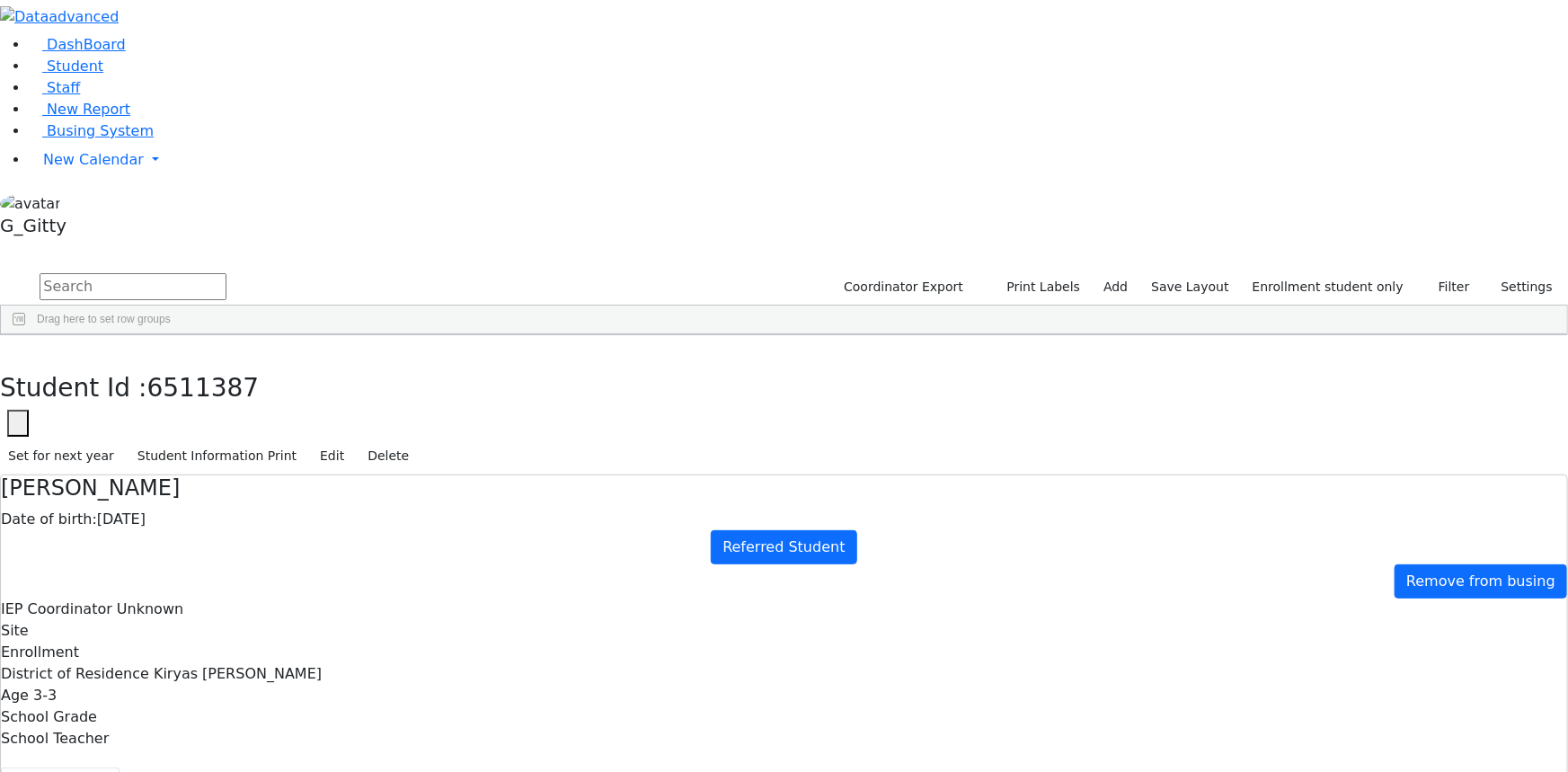
click at [29, 409] on button "button" at bounding box center [18, 422] width 22 height 27
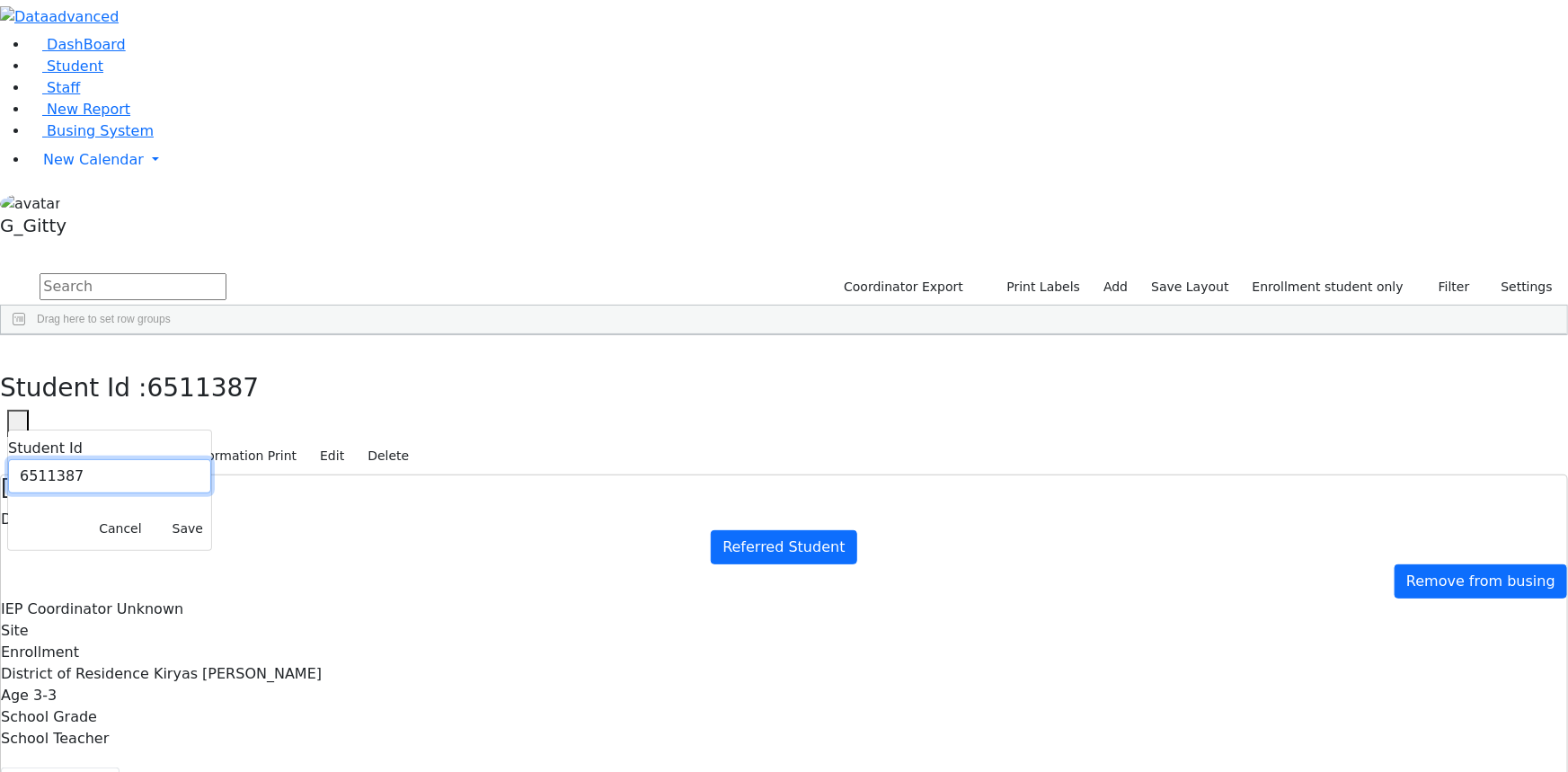
drag, startPoint x: 494, startPoint y: 106, endPoint x: 429, endPoint y: 100, distance: 65.3
click at [211, 459] on input "6511387" at bounding box center [110, 476] width 203 height 34
drag, startPoint x: 932, startPoint y: 372, endPoint x: 1268, endPoint y: 487, distance: 355.1
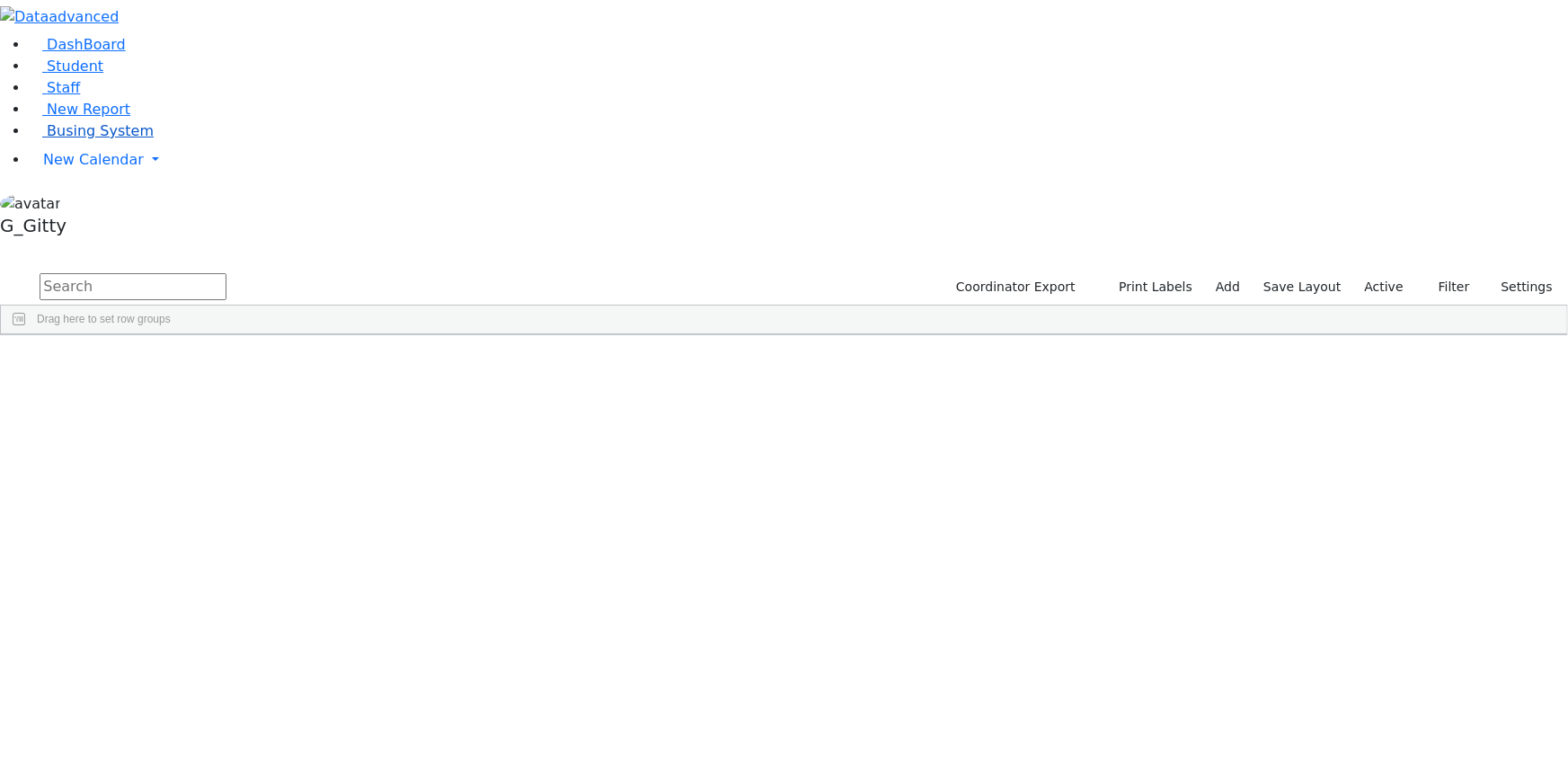
click at [124, 139] on link "Busing System" at bounding box center [91, 130] width 124 height 17
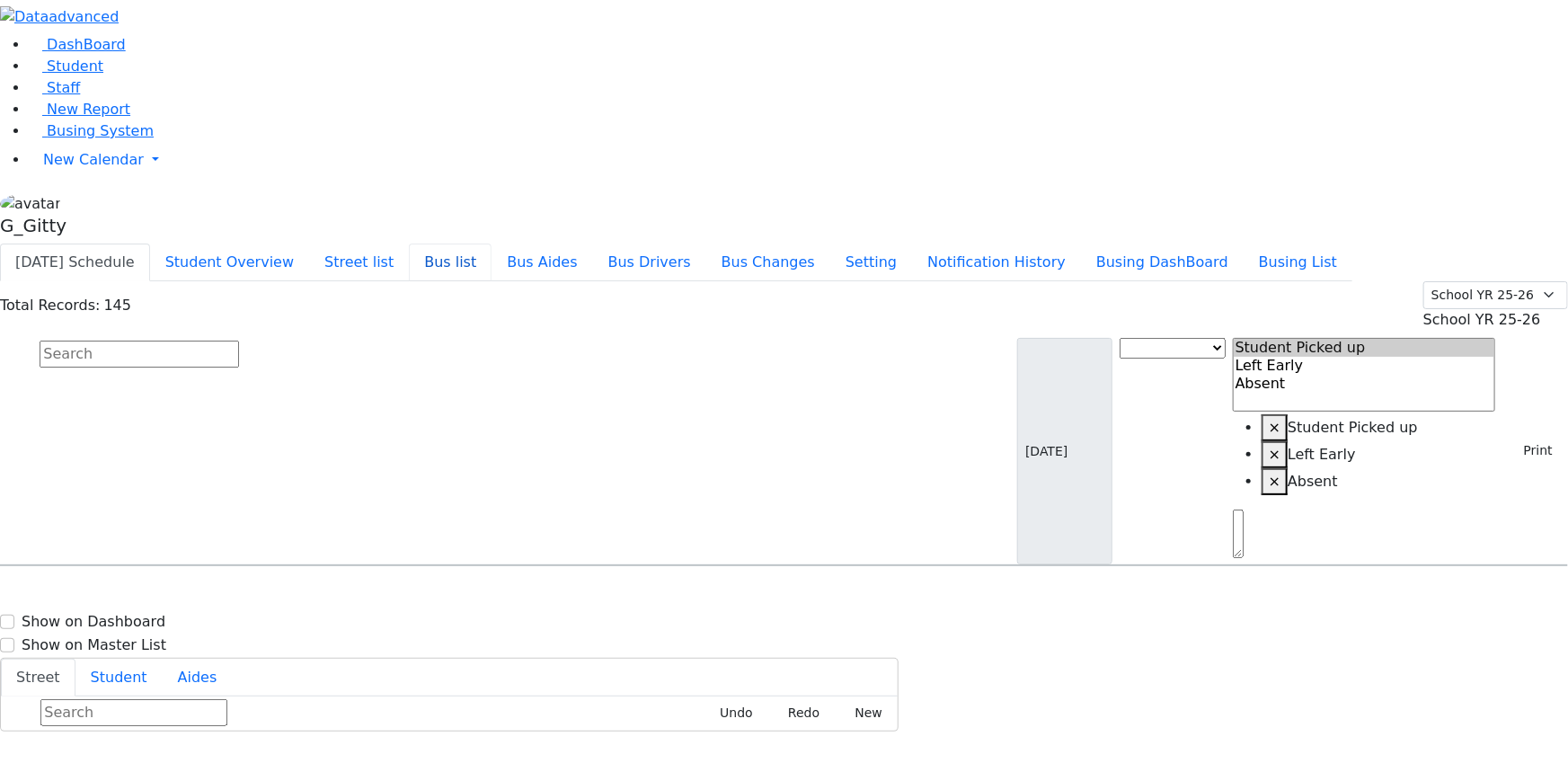
click at [492, 244] on button "Bus list" at bounding box center [450, 263] width 83 height 38
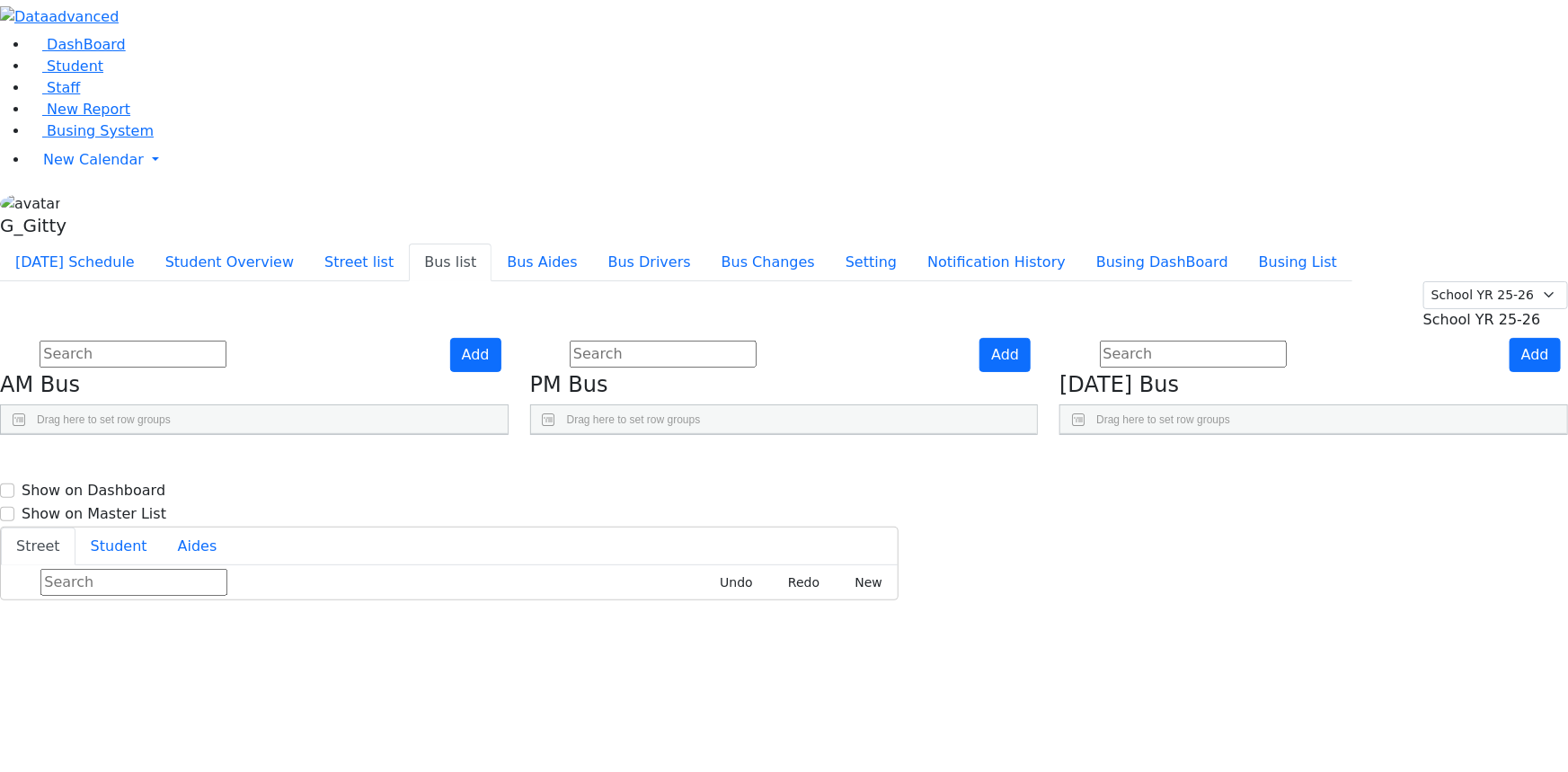
click at [944, 555] on use "Press SPACE to select this row." at bounding box center [944, 555] width 0 height 0
click at [88, 75] on link "Student" at bounding box center [66, 66] width 75 height 17
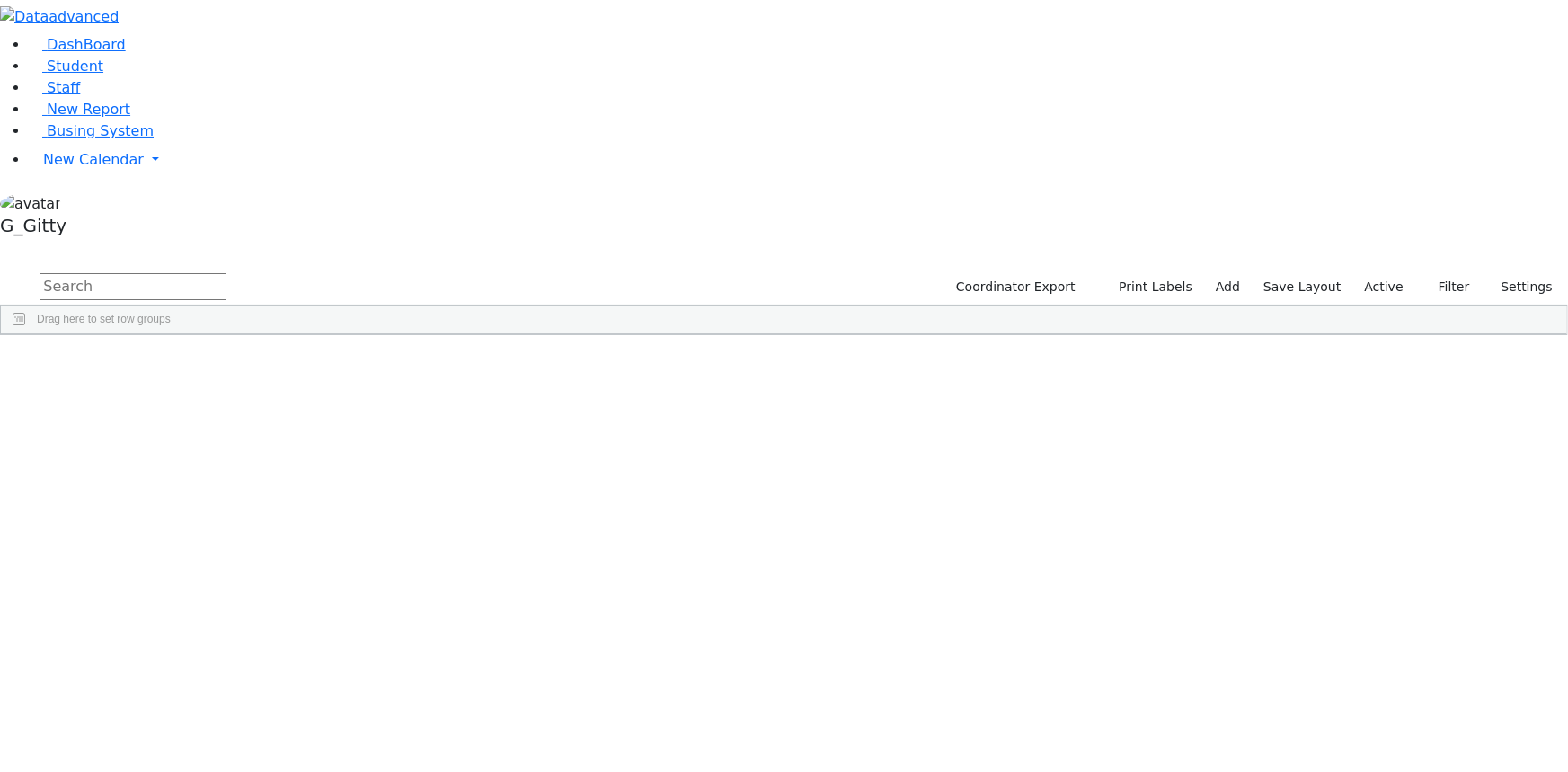
drag, startPoint x: 1407, startPoint y: 69, endPoint x: 1357, endPoint y: 90, distance: 54.2
click at [1404, 273] on label "Active" at bounding box center [1384, 287] width 55 height 28
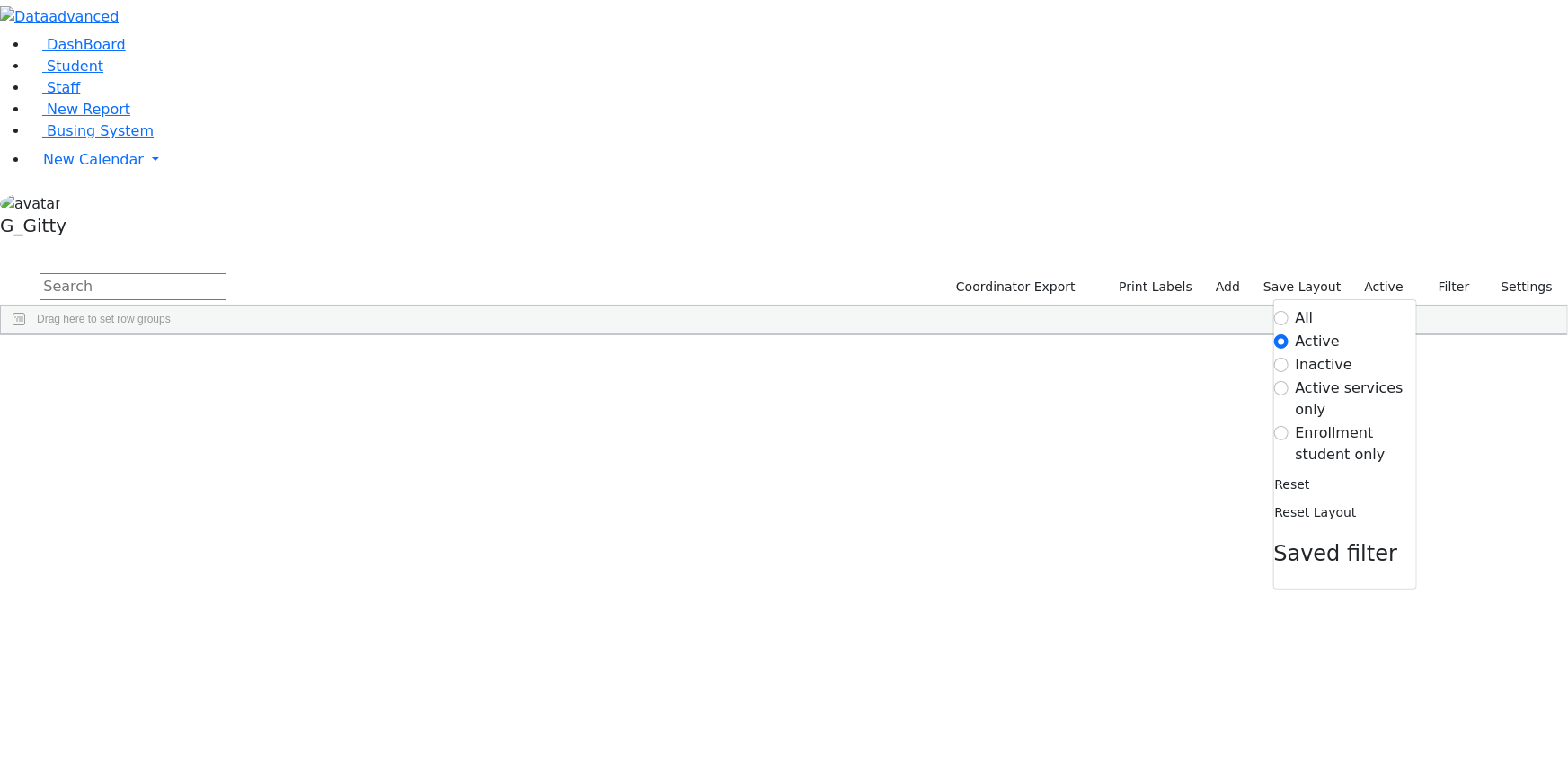
drag, startPoint x: 1346, startPoint y: 179, endPoint x: 1279, endPoint y: 206, distance: 72.2
click at [1343, 422] on label "Enrollment student only" at bounding box center [1355, 443] width 120 height 43
click at [1288, 426] on input "Enrollment student only" at bounding box center [1281, 433] width 14 height 14
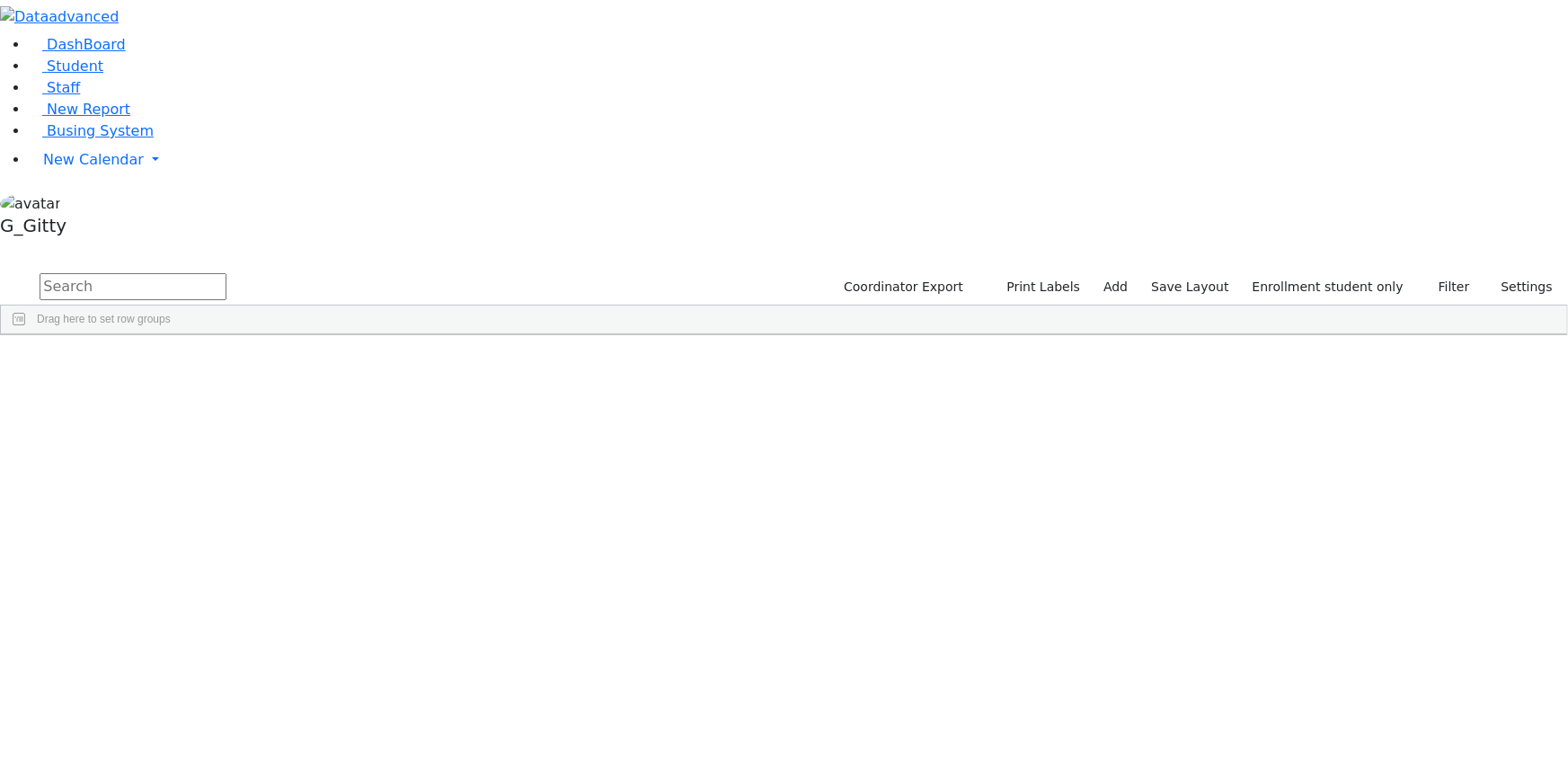
scroll to position [162, 0]
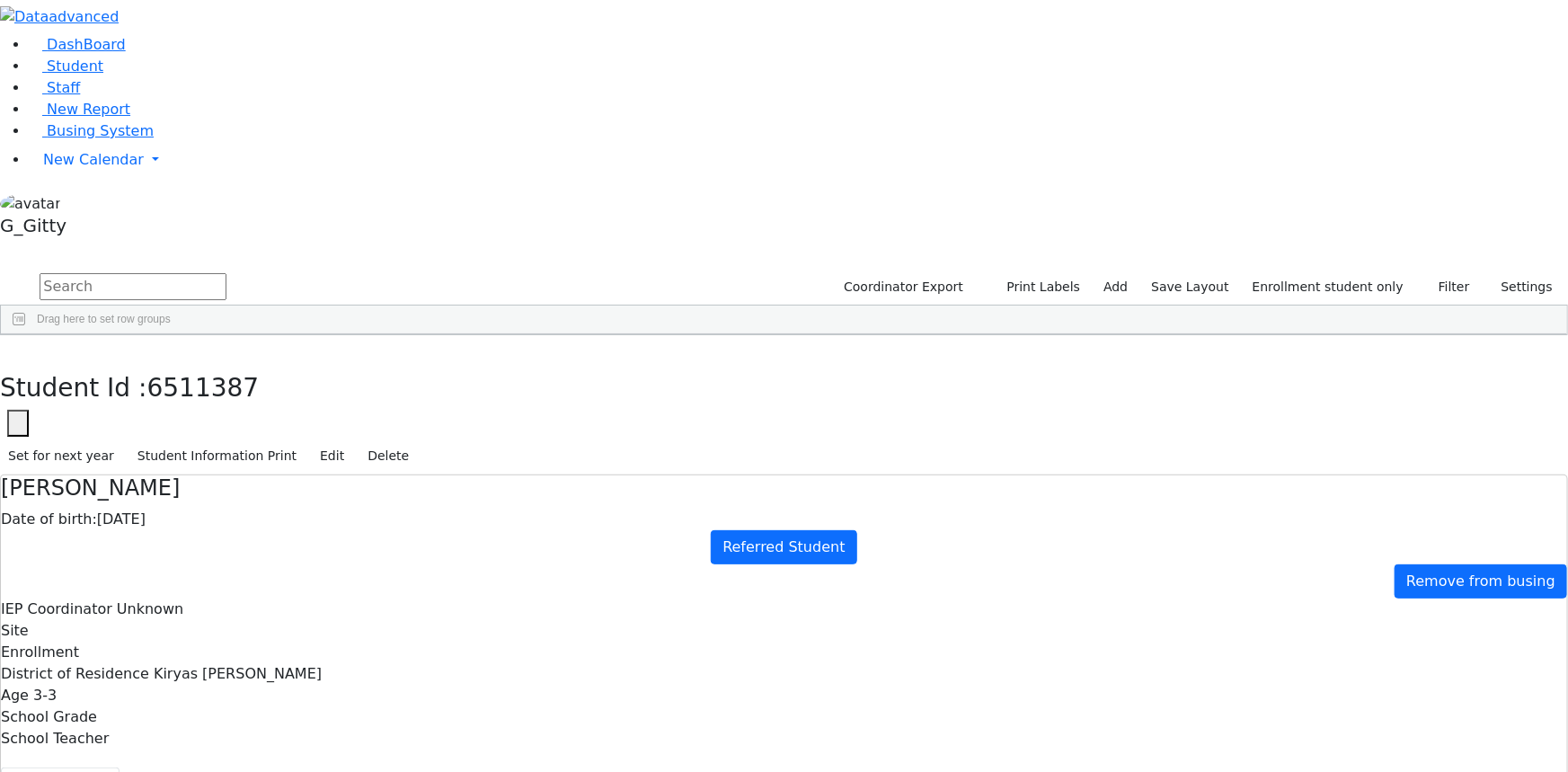
scroll to position [72, 0]
click at [104, 75] on link "Student" at bounding box center [66, 66] width 75 height 17
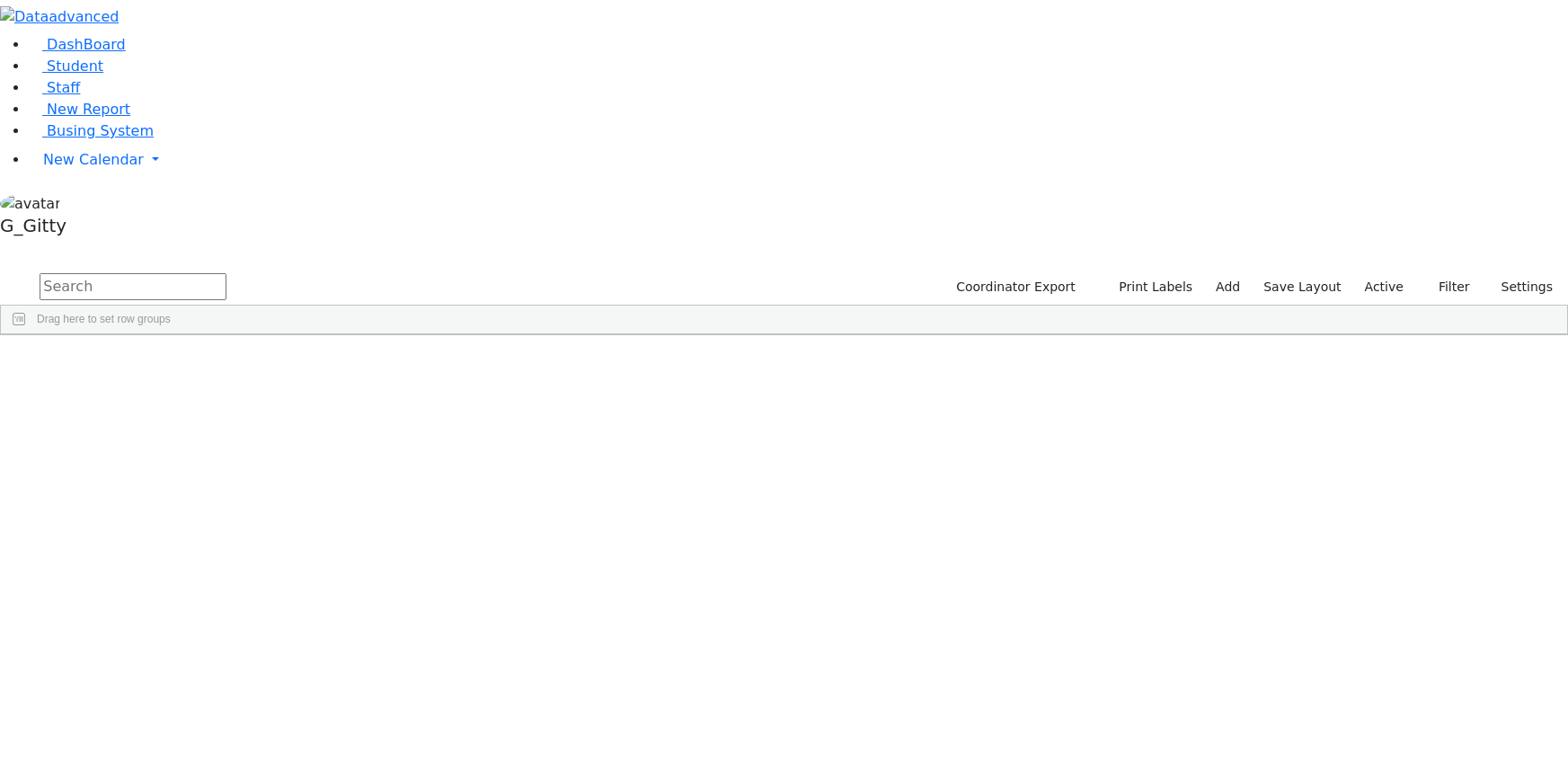
click at [226, 273] on input "text" at bounding box center [133, 286] width 187 height 27
type input "chaim itz"
click at [227, 509] on div "Itzkowitz" at bounding box center [170, 521] width 114 height 24
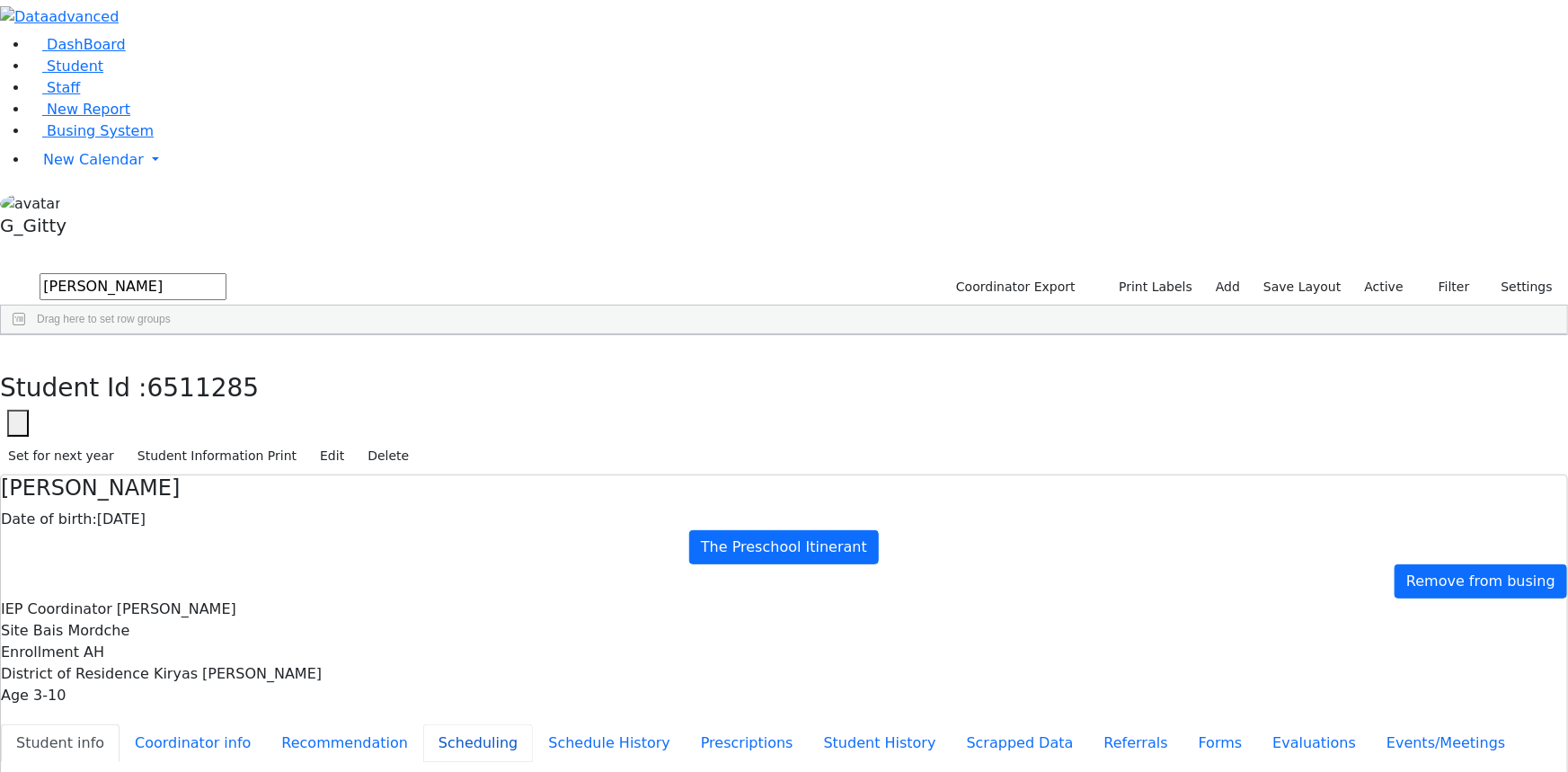
click at [423, 724] on button "Scheduling" at bounding box center [478, 743] width 110 height 38
click at [81, 139] on link "Busing System" at bounding box center [91, 130] width 124 height 17
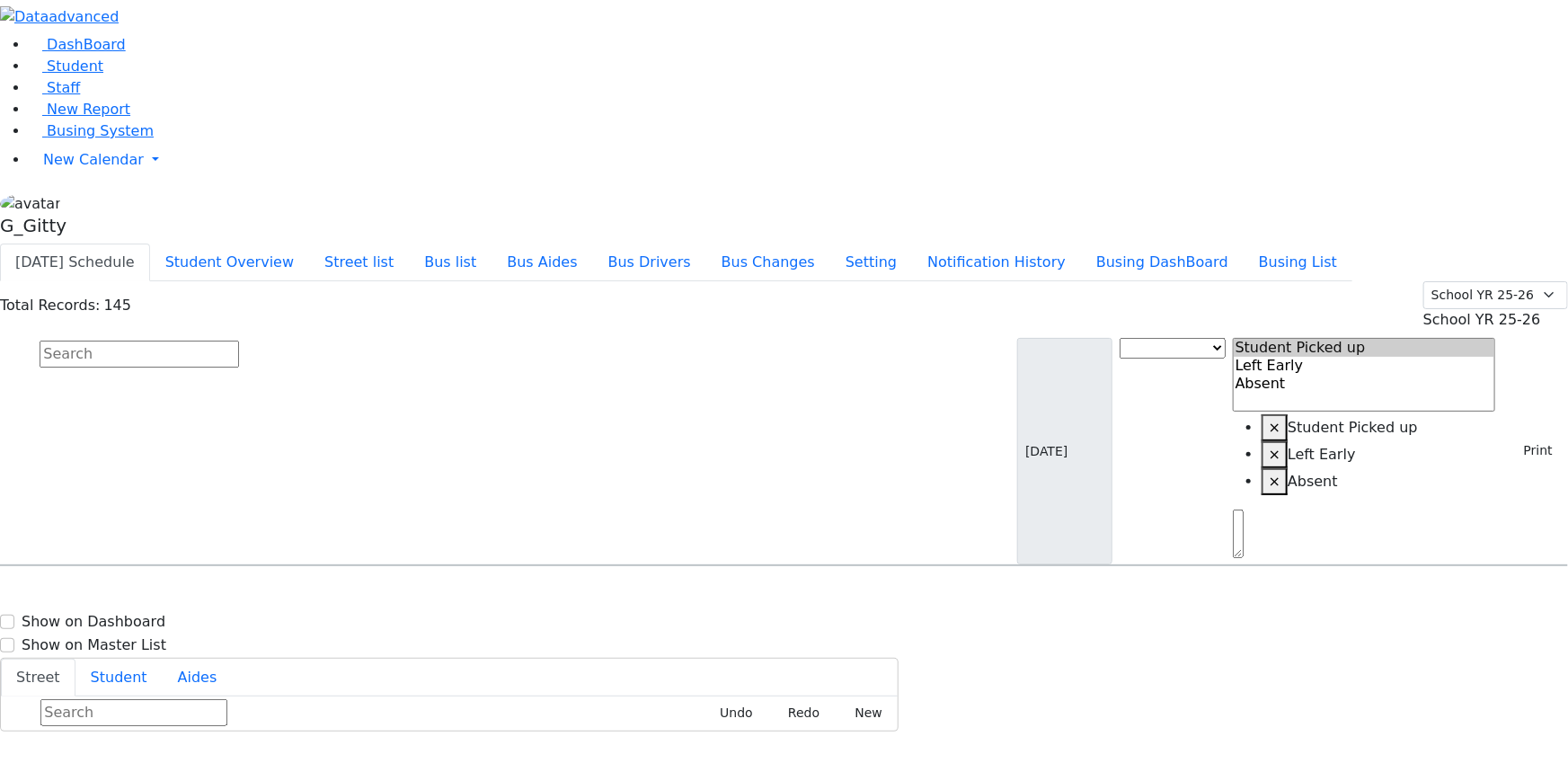
click at [239, 341] on input "text" at bounding box center [139, 354] width 199 height 27
